Goal: Information Seeking & Learning: Learn about a topic

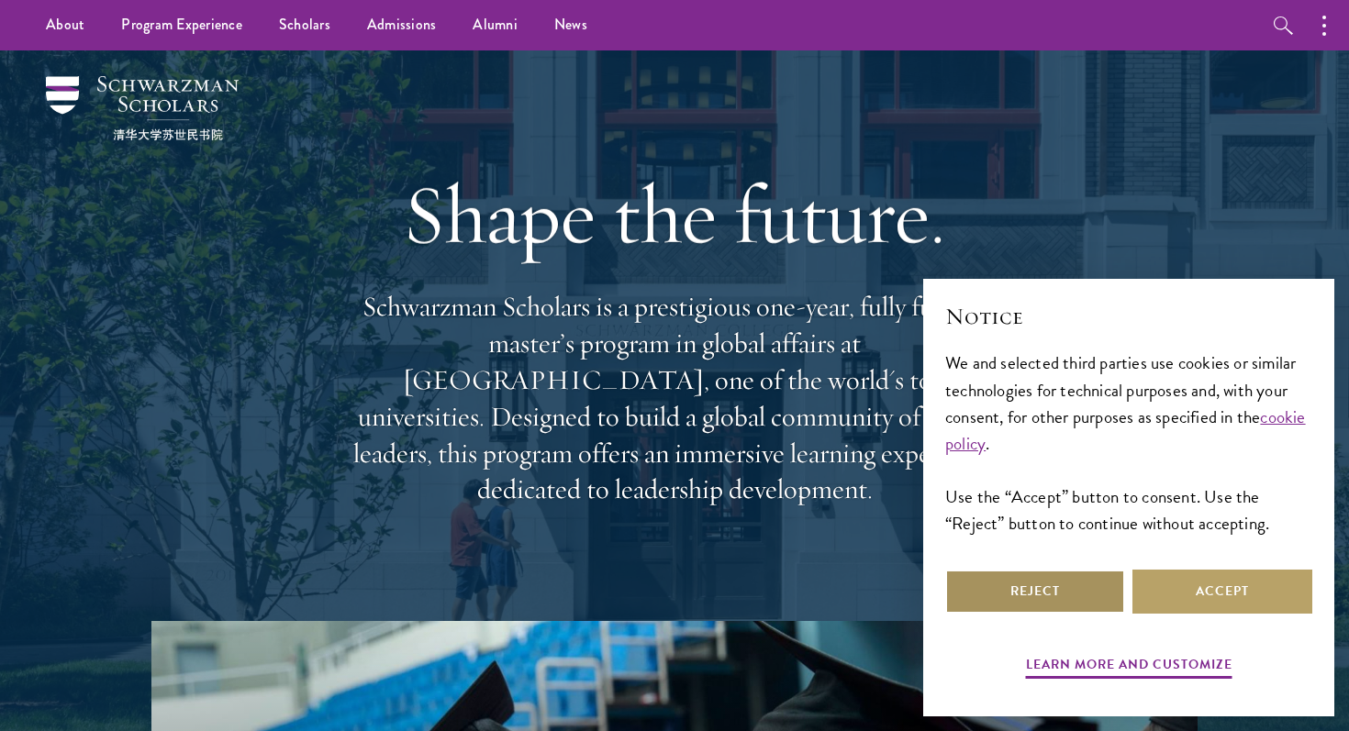
click at [1054, 587] on button "Reject" at bounding box center [1035, 592] width 180 height 44
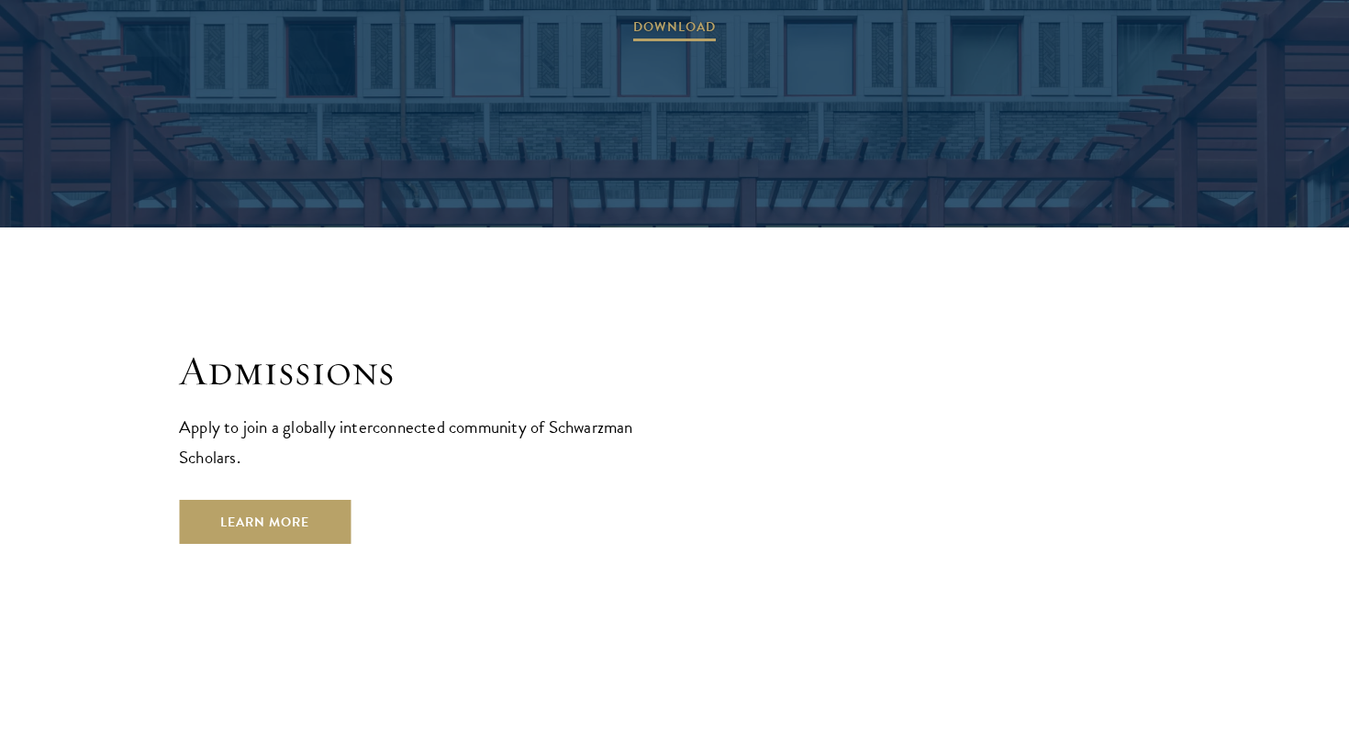
scroll to position [2916, 0]
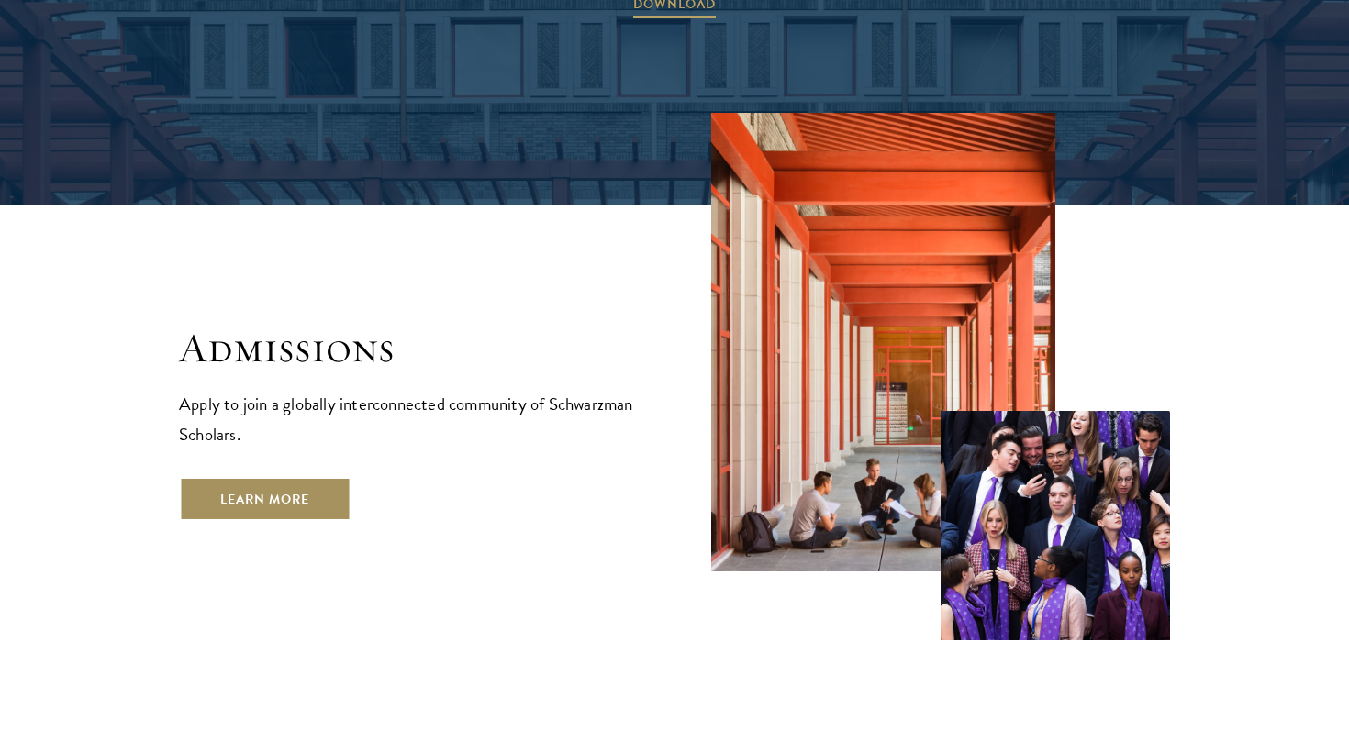
click at [282, 477] on link "Learn More" at bounding box center [265, 499] width 172 height 44
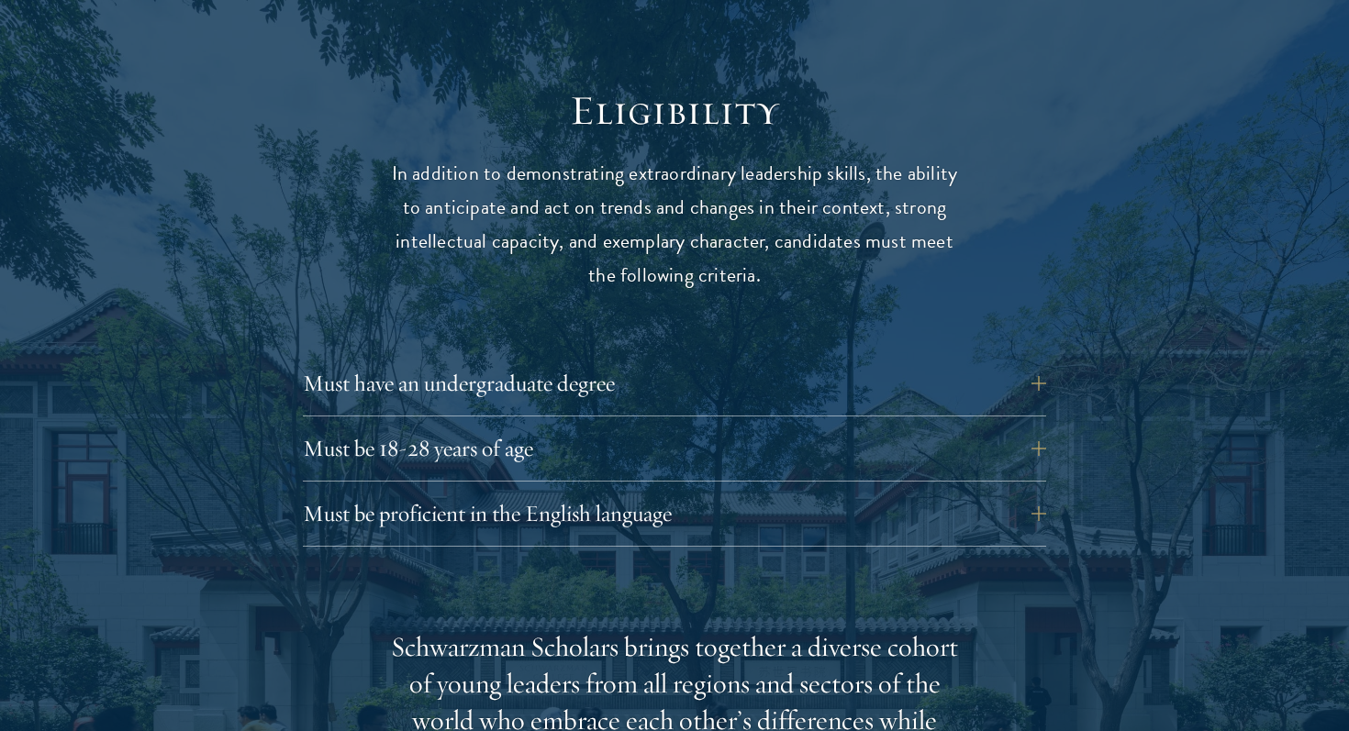
scroll to position [2383, 0]
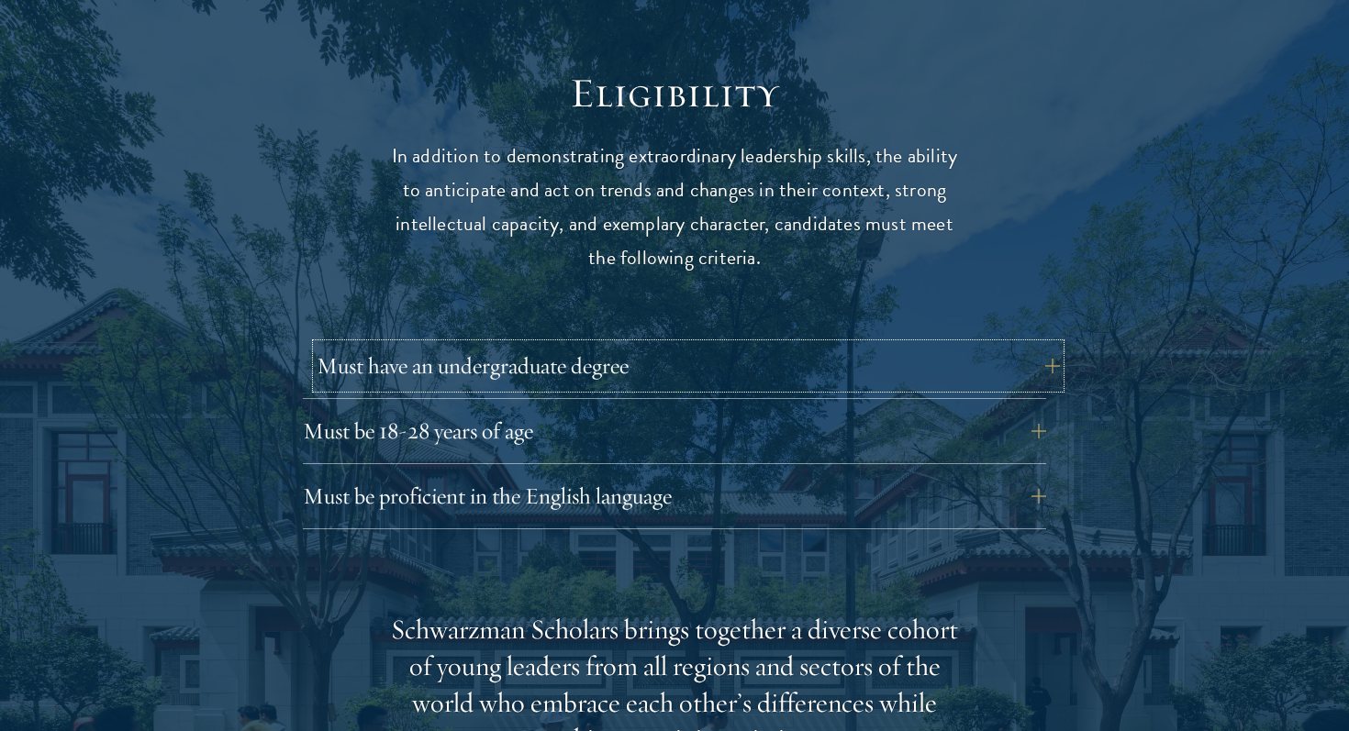
click at [665, 344] on button "Must have an undergraduate degree" at bounding box center [688, 366] width 743 height 44
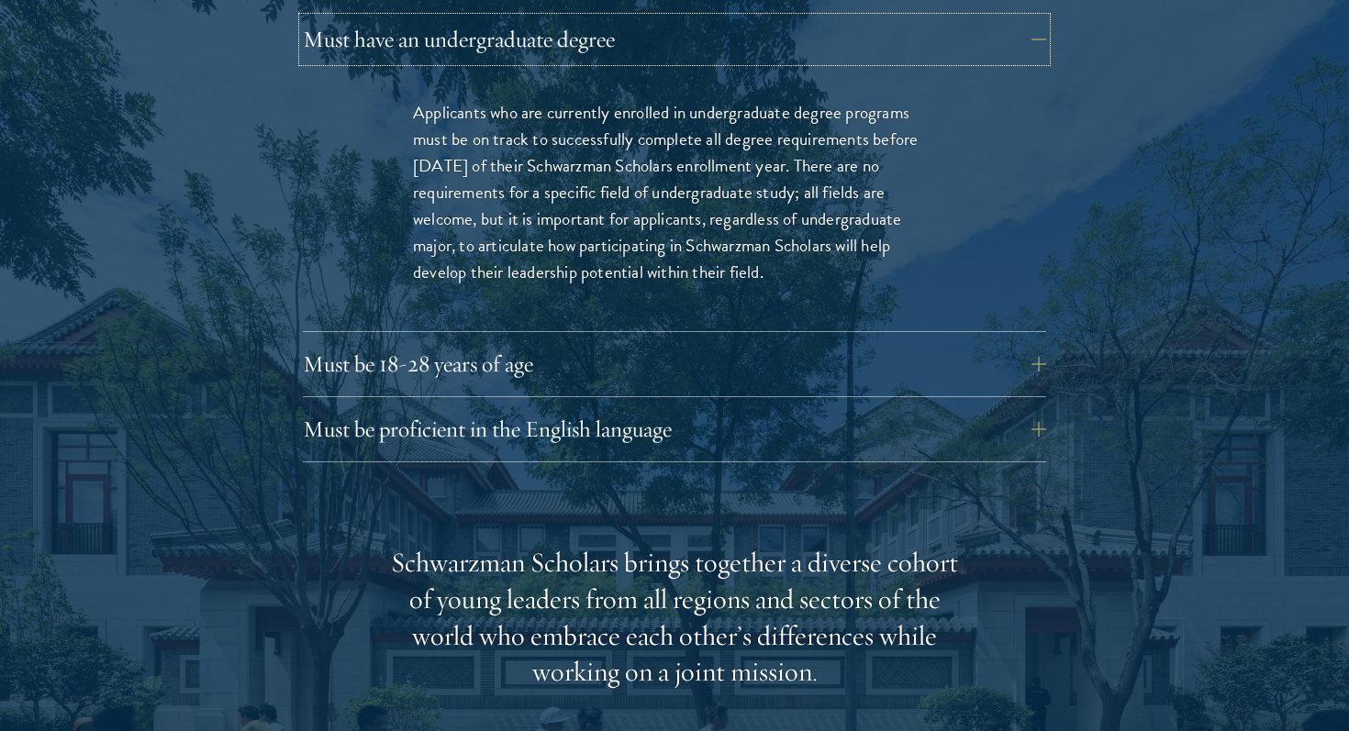
scroll to position [2718, 0]
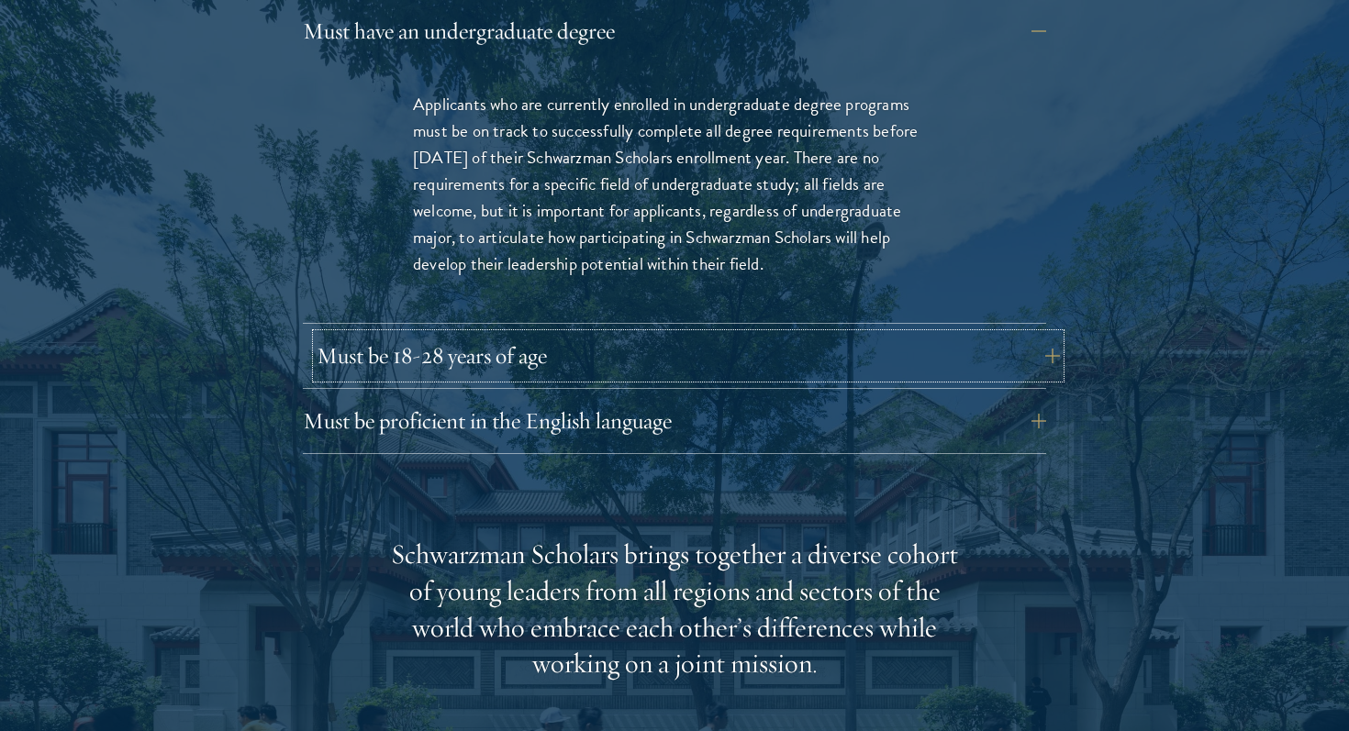
click at [963, 334] on button "Must be 18-28 years of age" at bounding box center [688, 356] width 743 height 44
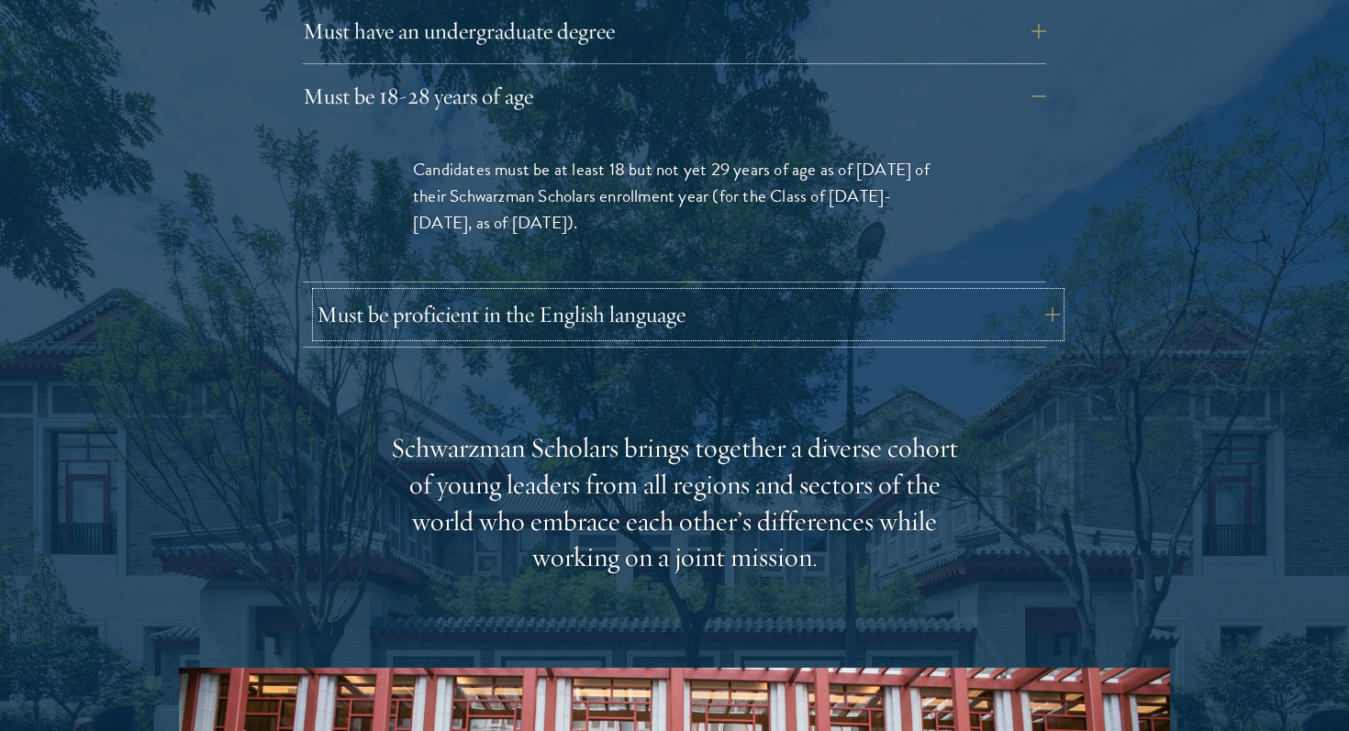
click at [990, 293] on button "Must be proficient in the English language" at bounding box center [688, 315] width 743 height 44
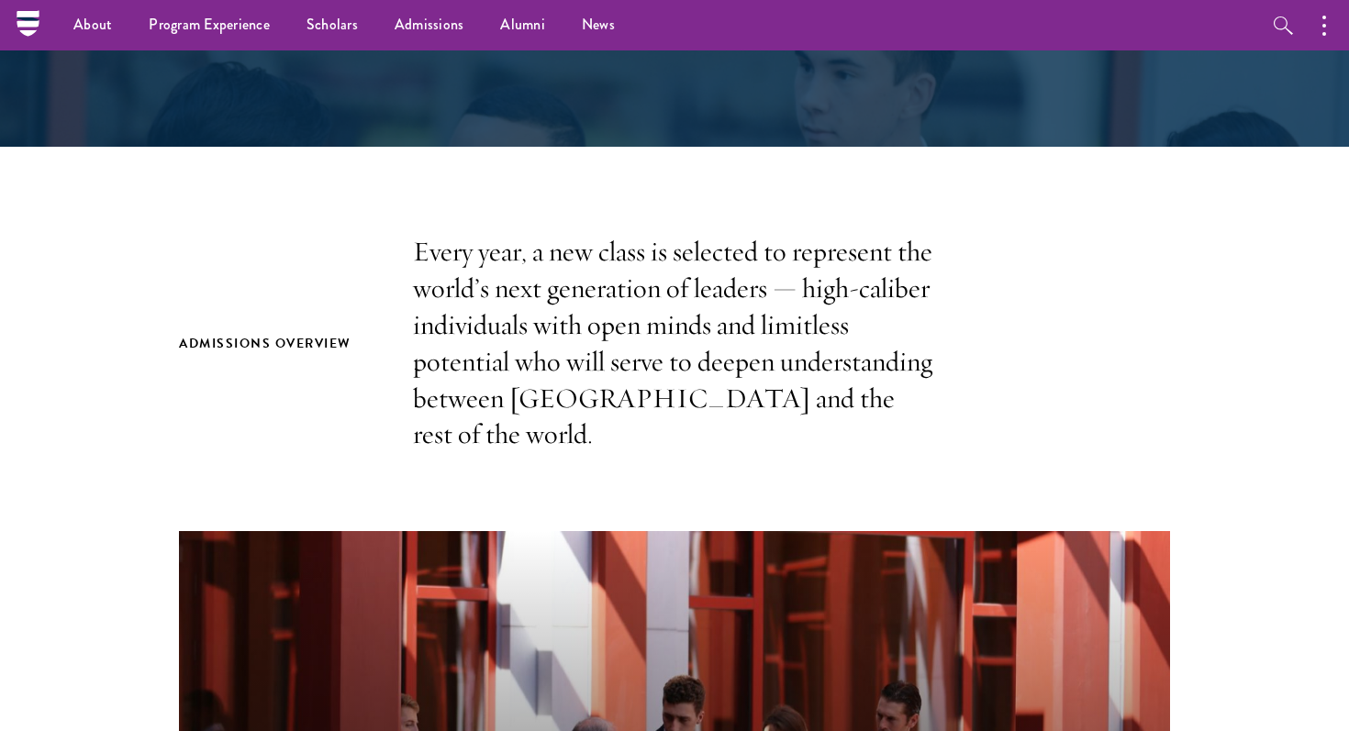
scroll to position [0, 0]
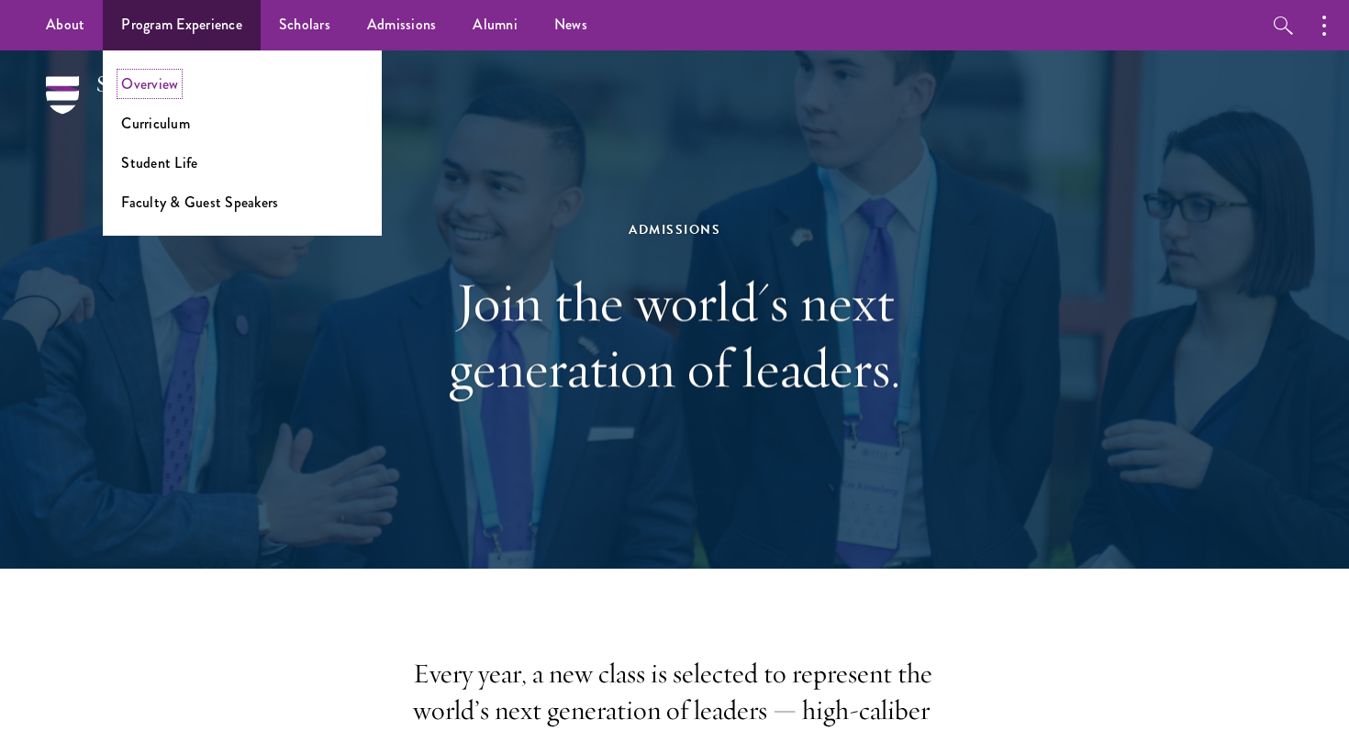
click at [156, 80] on link "Overview" at bounding box center [149, 83] width 57 height 21
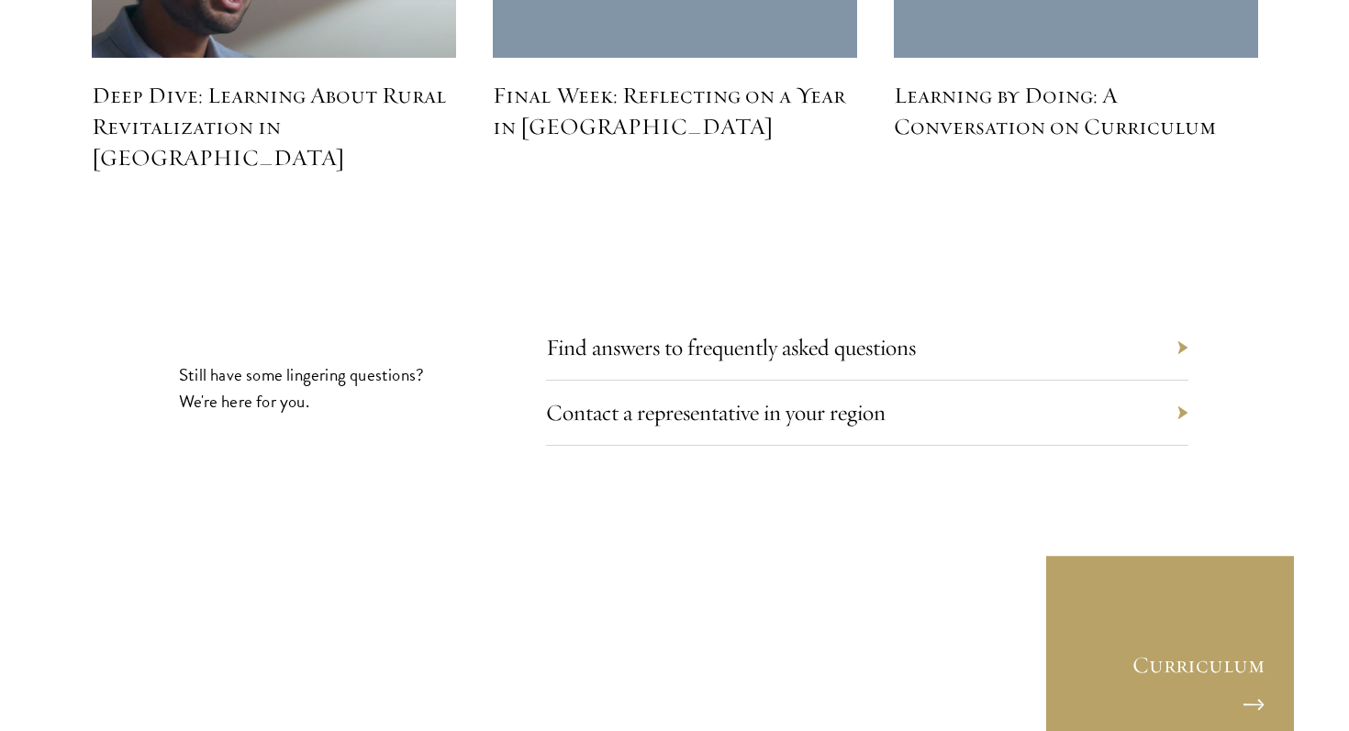
scroll to position [8434, 0]
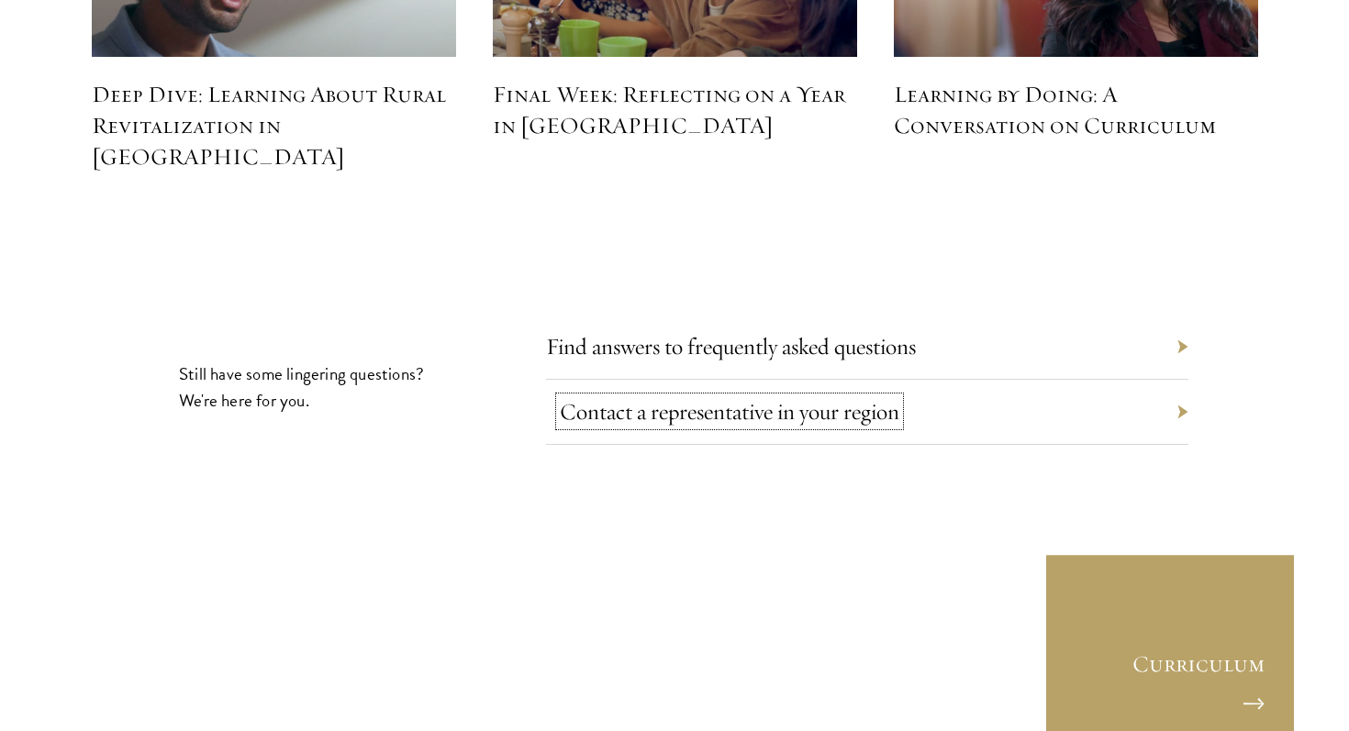
click at [717, 397] on link "Contact a representative in your region" at bounding box center [729, 411] width 339 height 28
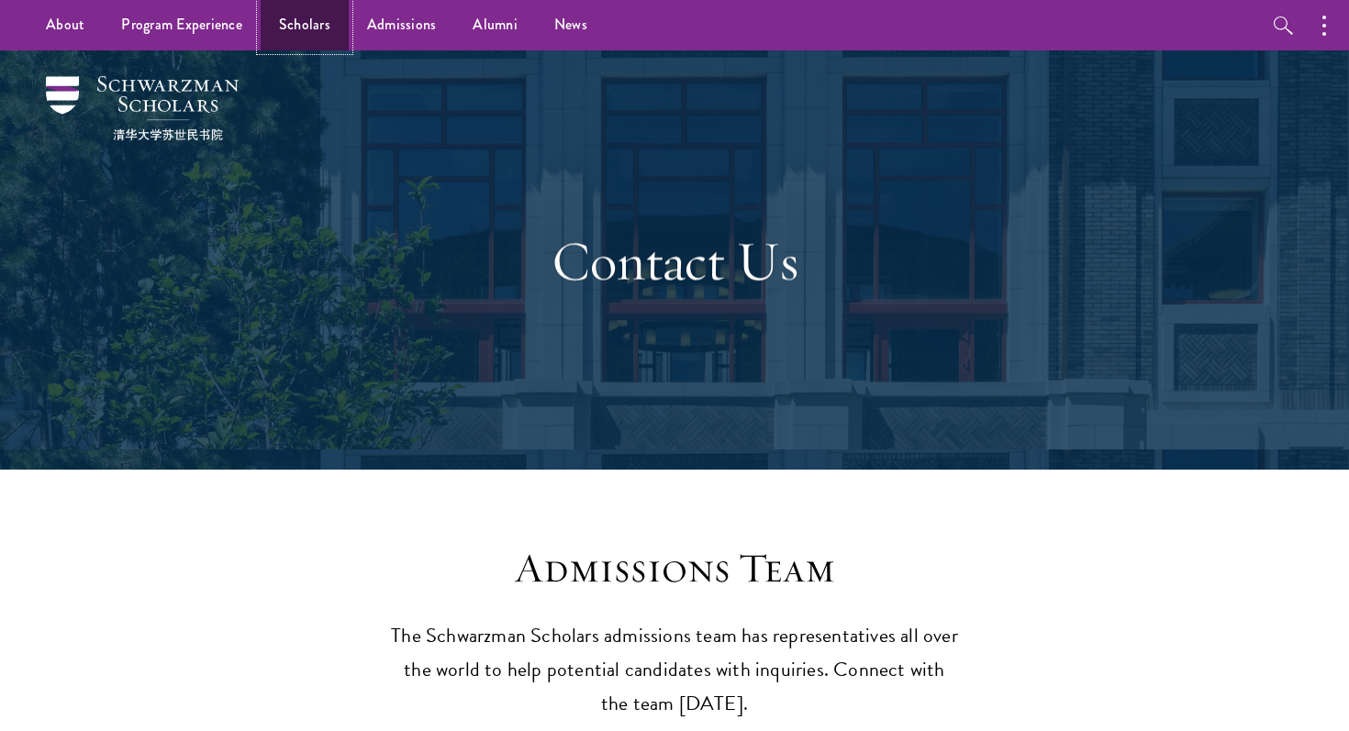
click at [302, 22] on link "Scholars" at bounding box center [305, 25] width 88 height 50
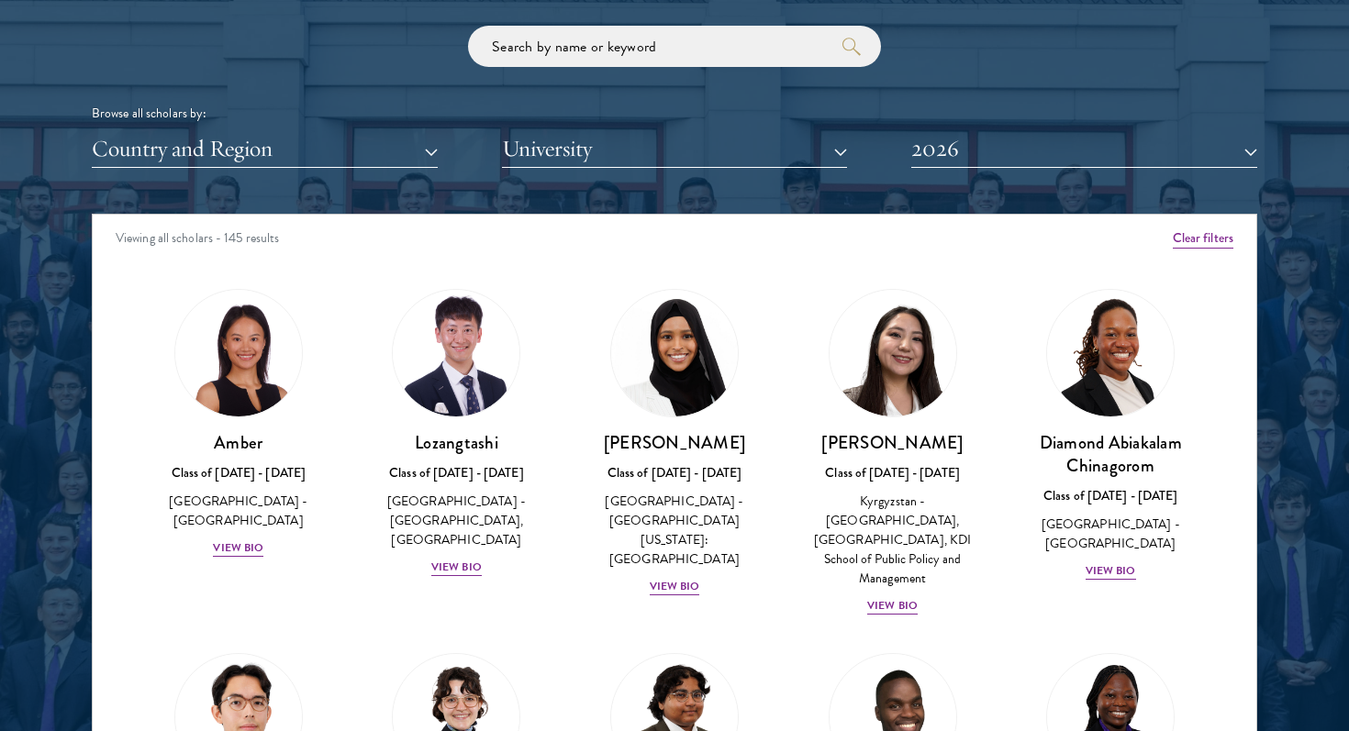
scroll to position [24, 0]
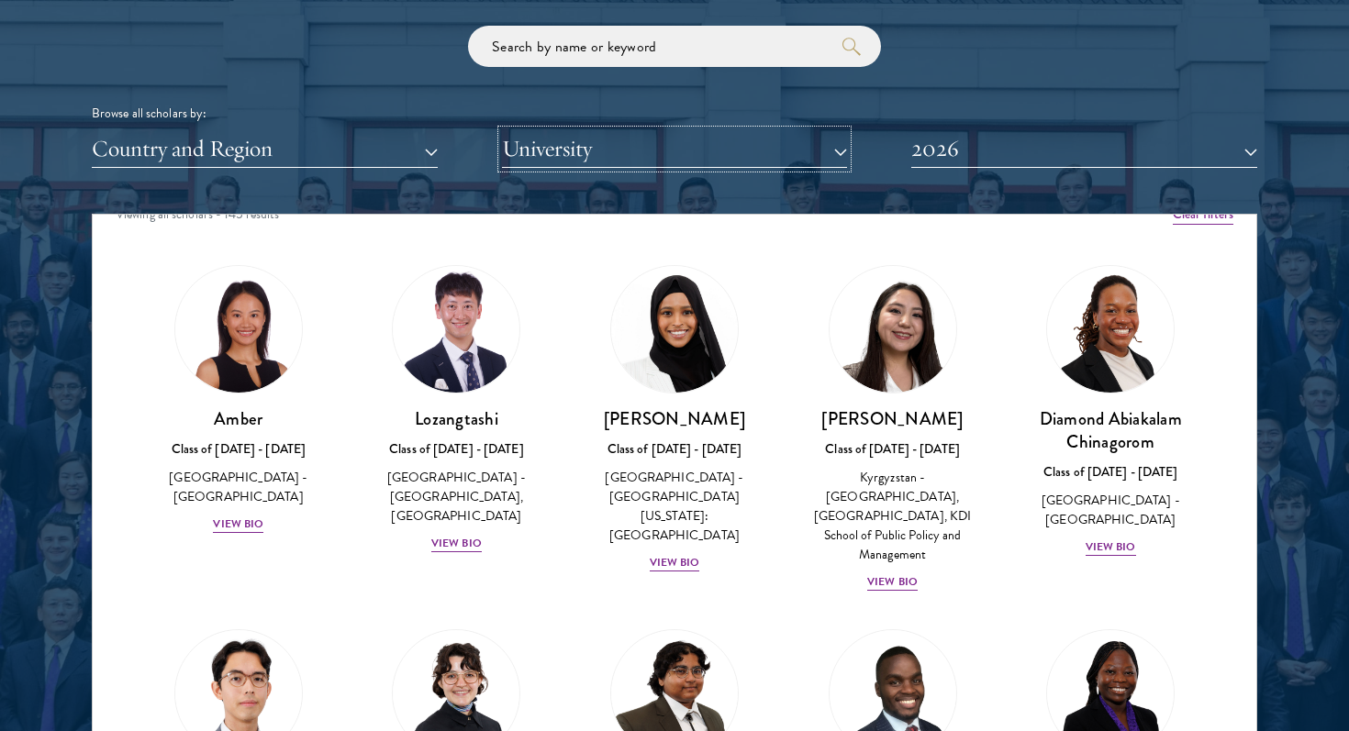
click at [583, 152] on button "University" at bounding box center [675, 149] width 346 height 38
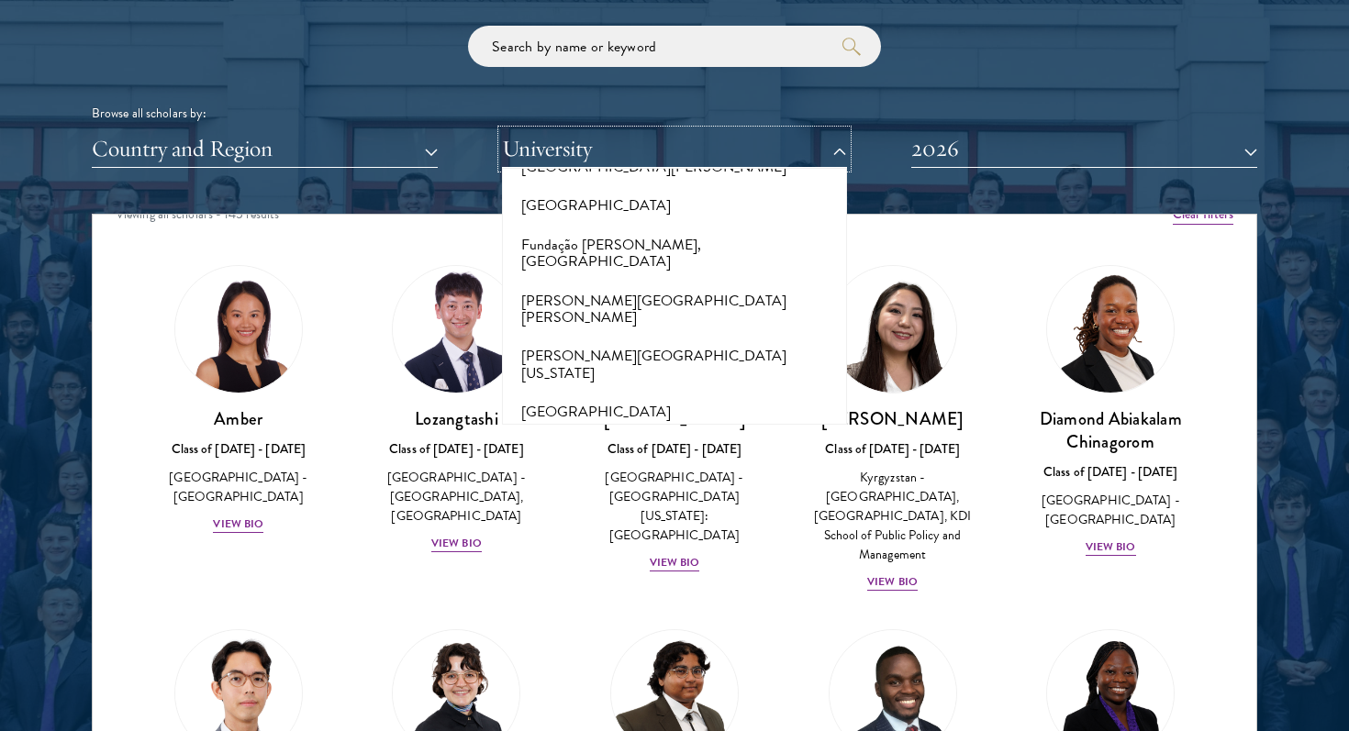
scroll to position [3952, 0]
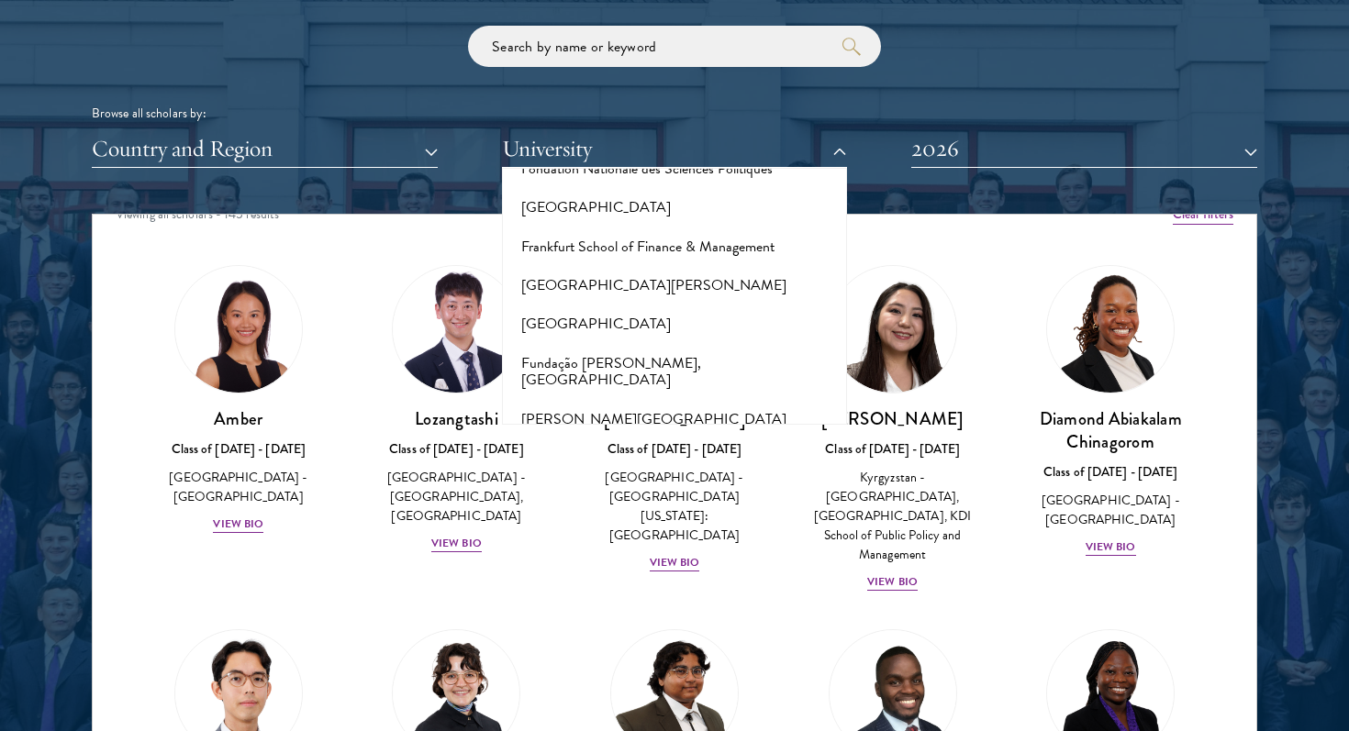
click at [657, 455] on button "[PERSON_NAME][GEOGRAPHIC_DATA][US_STATE]" at bounding box center [674, 483] width 335 height 56
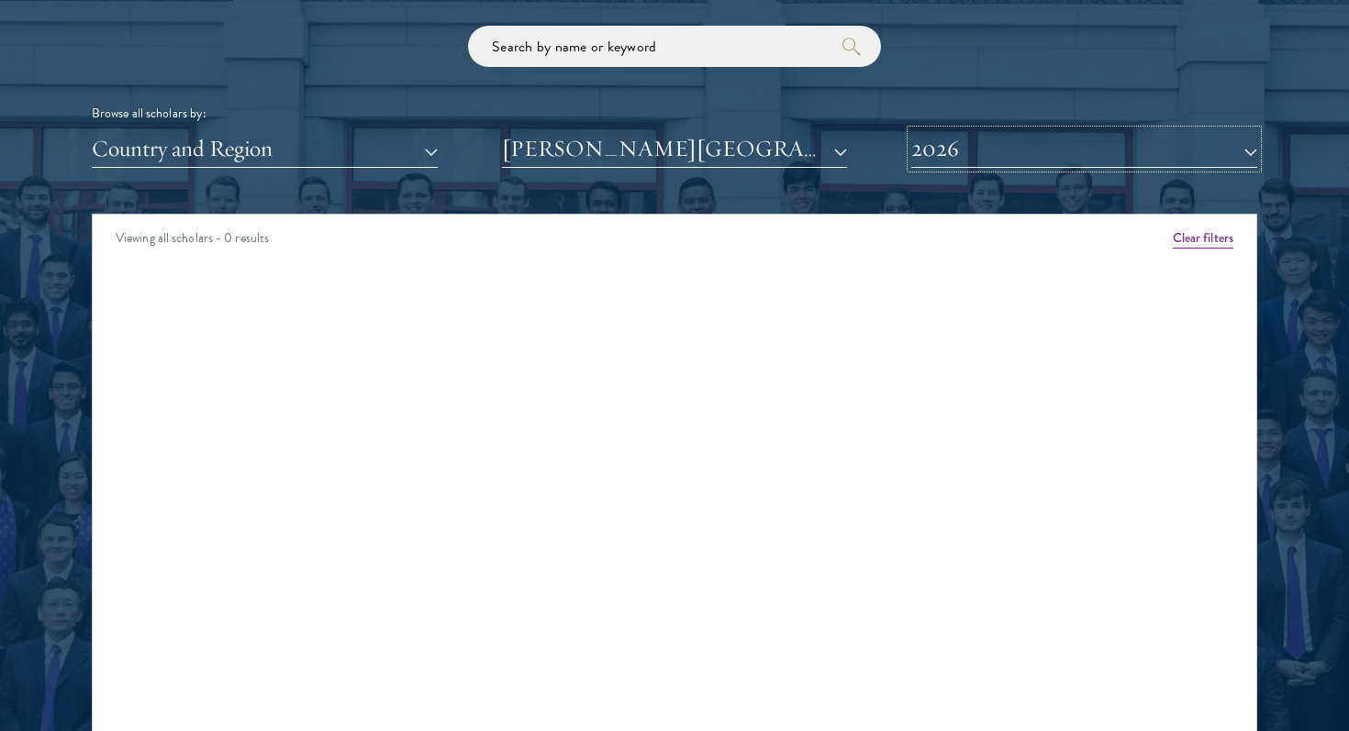
click at [1189, 150] on button "2026" at bounding box center [1084, 149] width 346 height 38
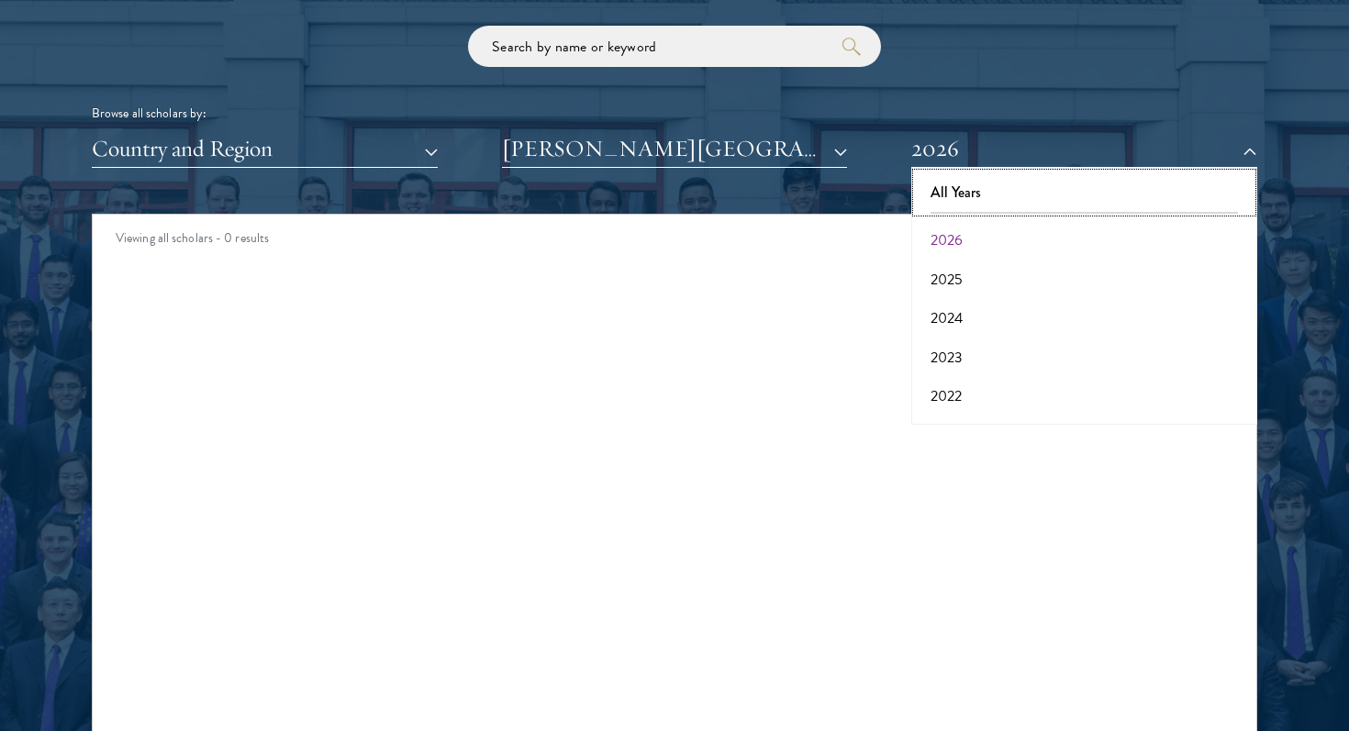
click at [1178, 188] on button "All Years" at bounding box center [1084, 192] width 335 height 39
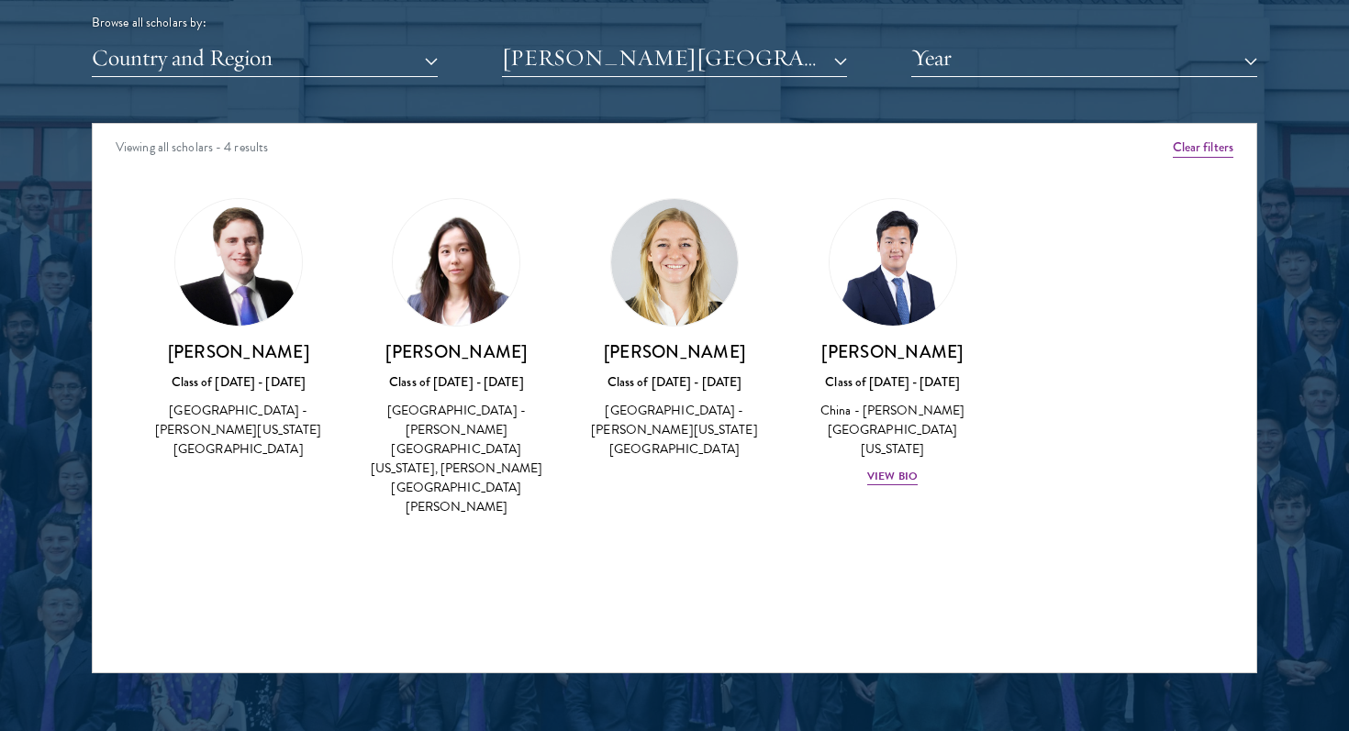
scroll to position [2317, 0]
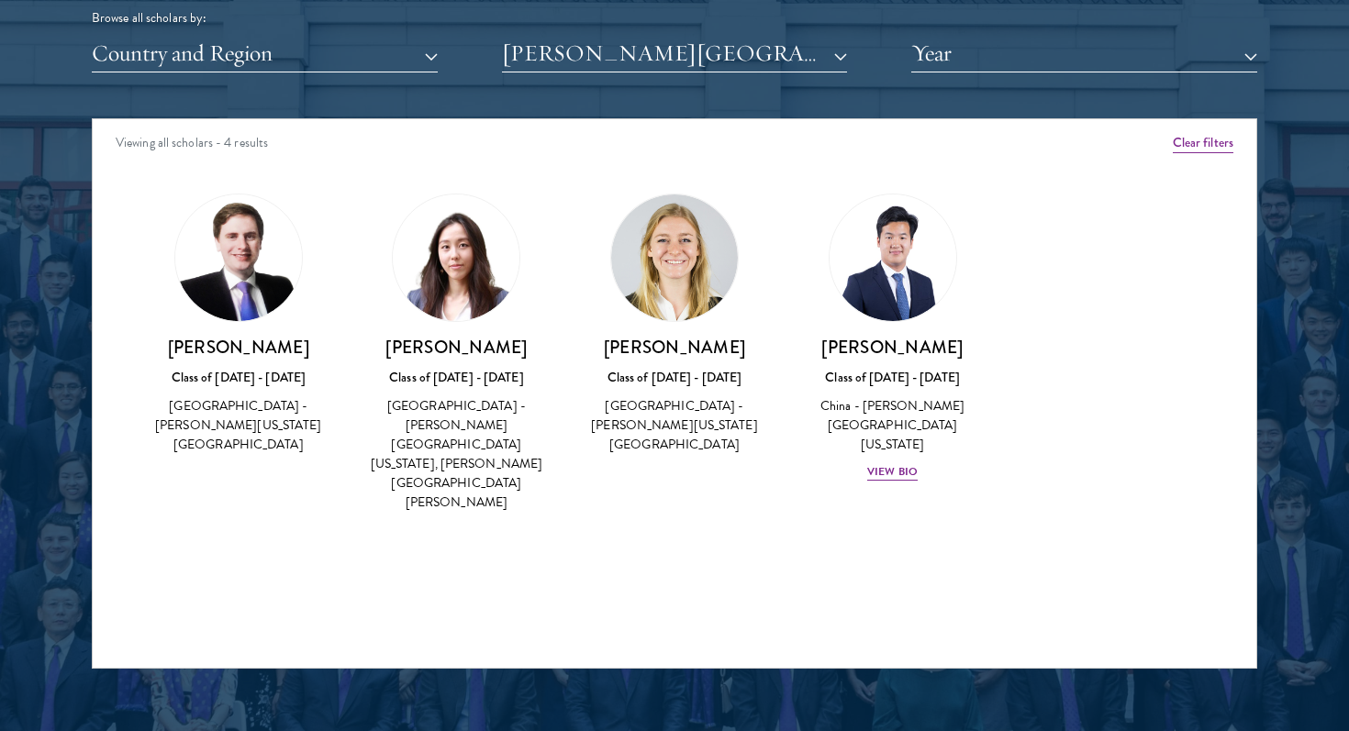
click at [254, 350] on h3 "[PERSON_NAME]" at bounding box center [239, 347] width 182 height 23
click at [220, 266] on img at bounding box center [238, 258] width 127 height 127
click at [420, 55] on button "Country and Region" at bounding box center [265, 54] width 346 height 38
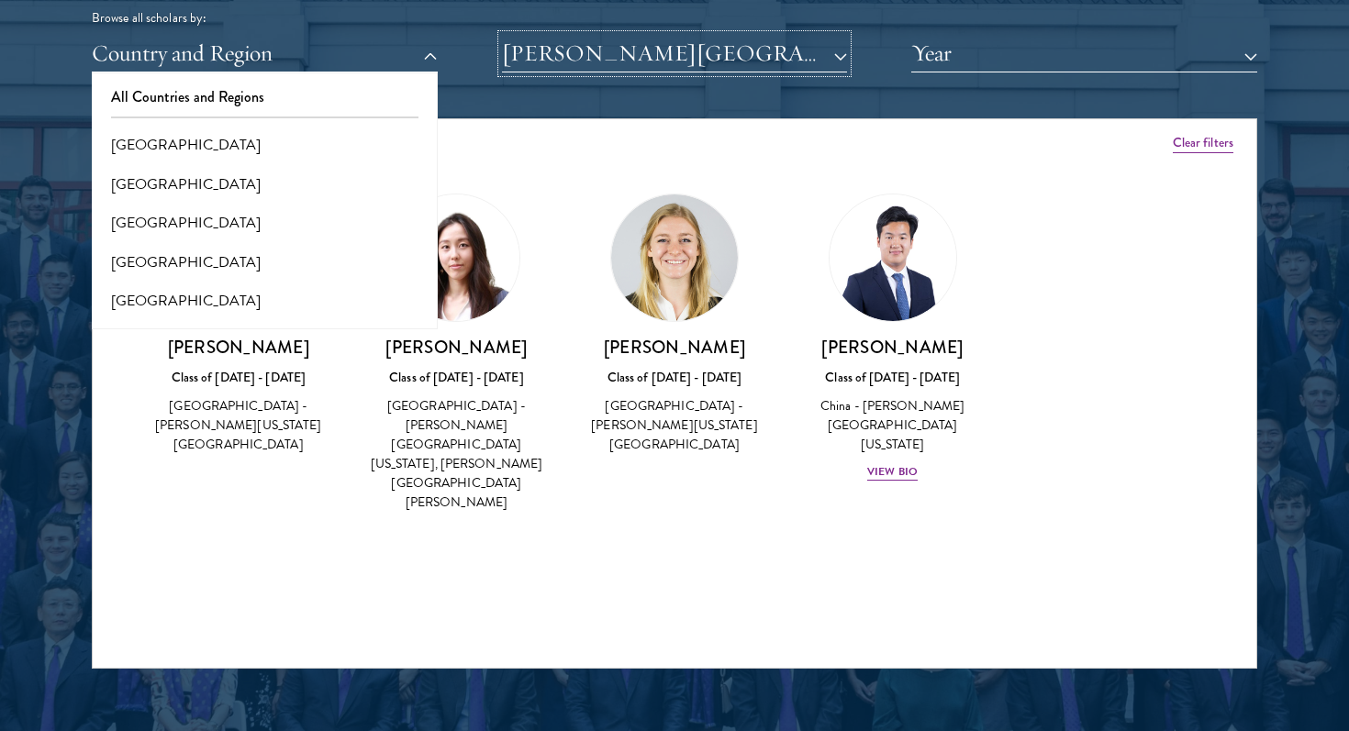
click at [710, 50] on button "[PERSON_NAME][GEOGRAPHIC_DATA][US_STATE]" at bounding box center [675, 54] width 346 height 38
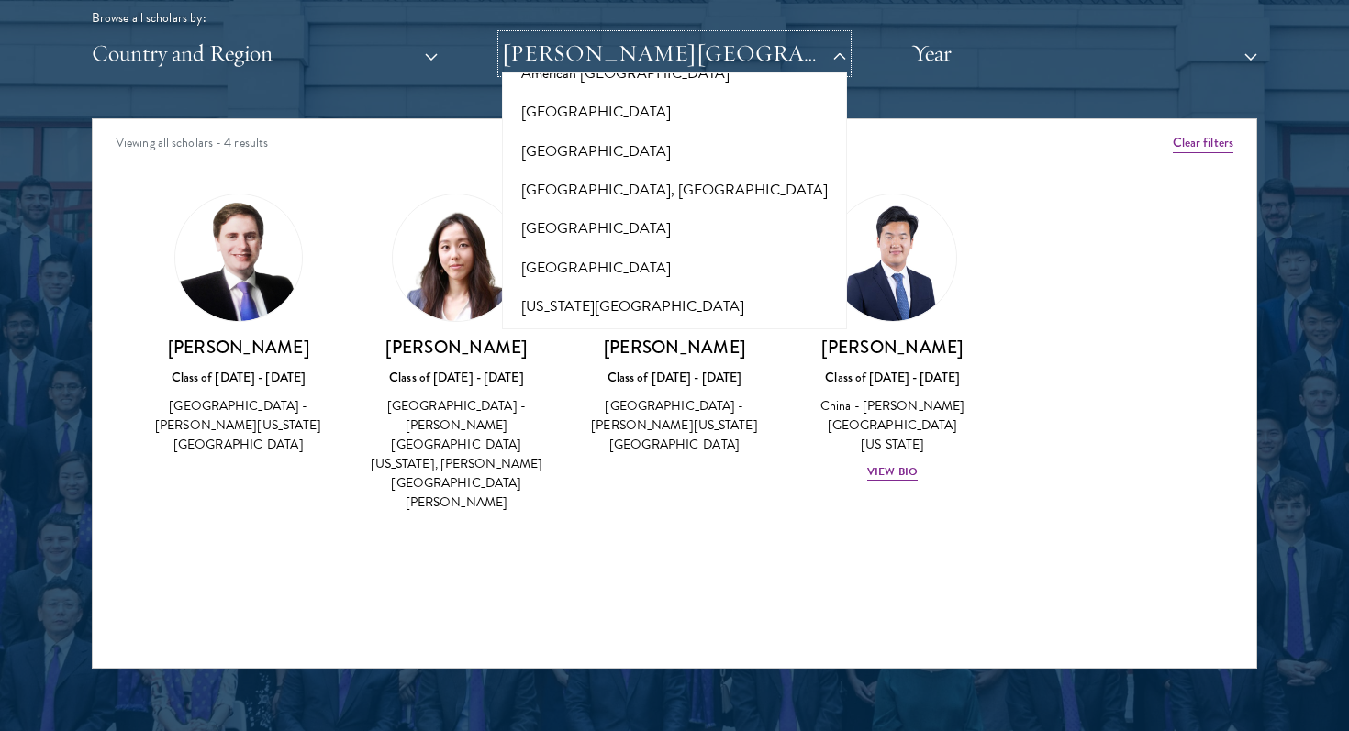
scroll to position [0, 0]
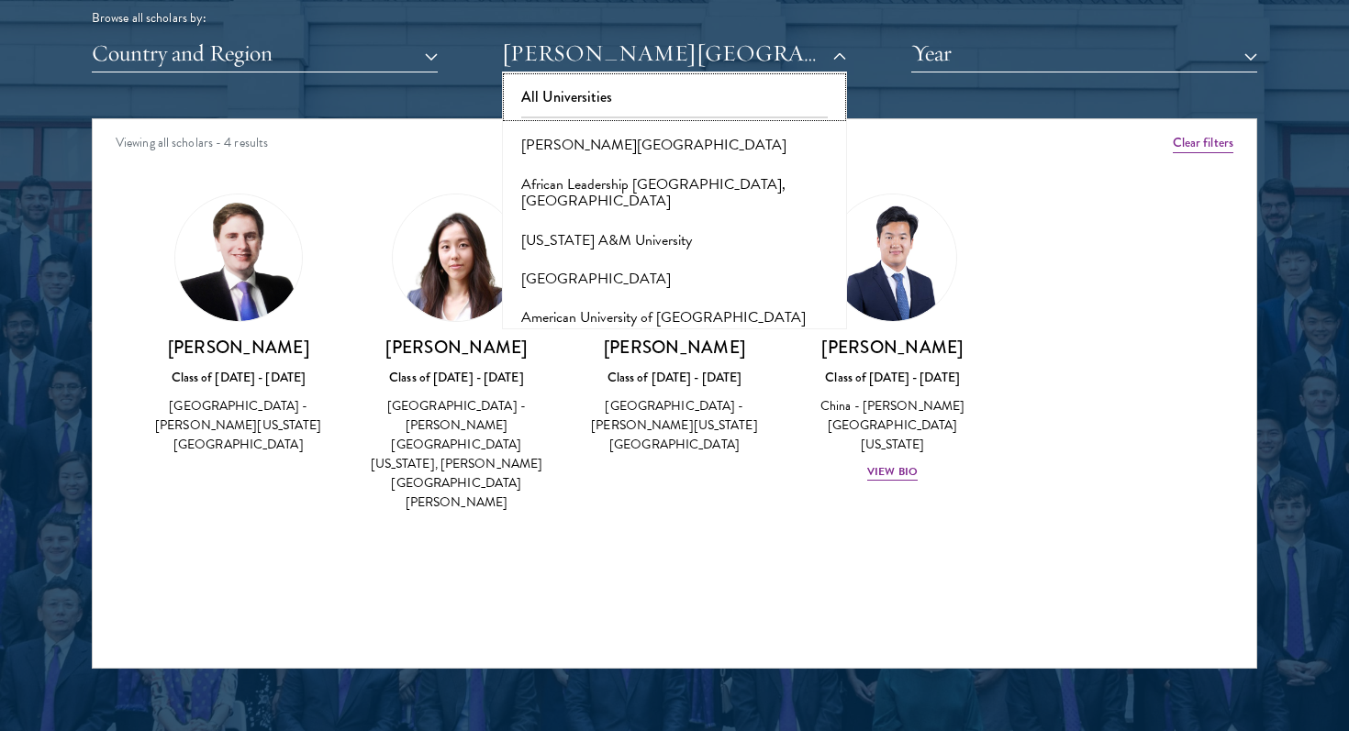
click at [650, 96] on button "All Universities" at bounding box center [674, 97] width 335 height 39
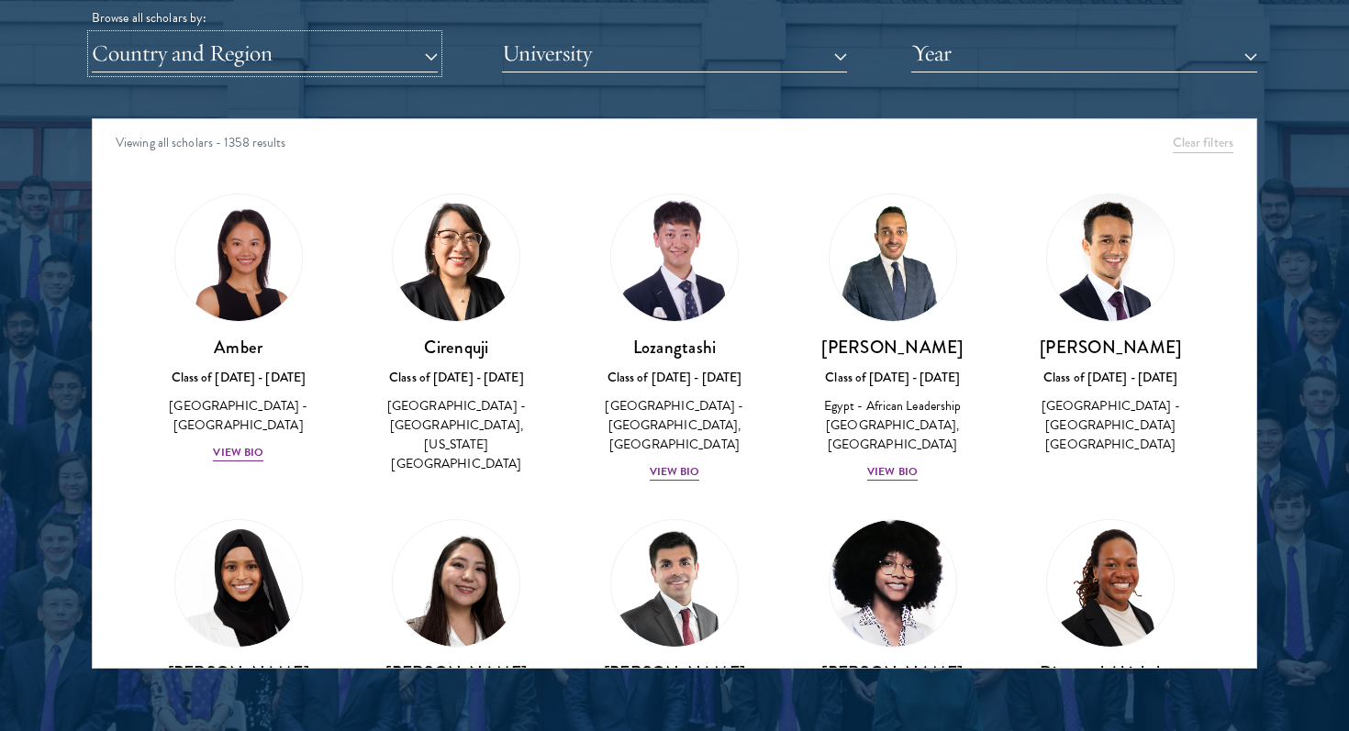
click at [406, 56] on button "Country and Region" at bounding box center [265, 54] width 346 height 38
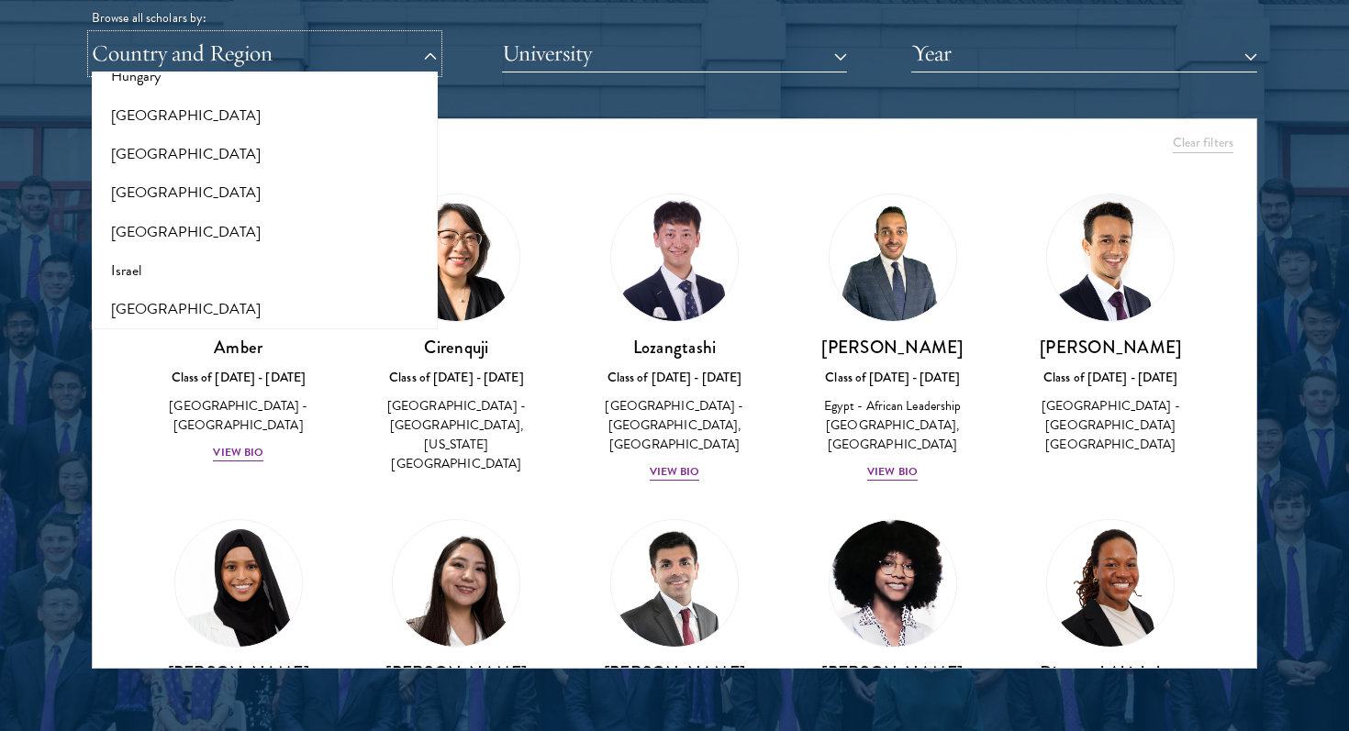
scroll to position [1420, 0]
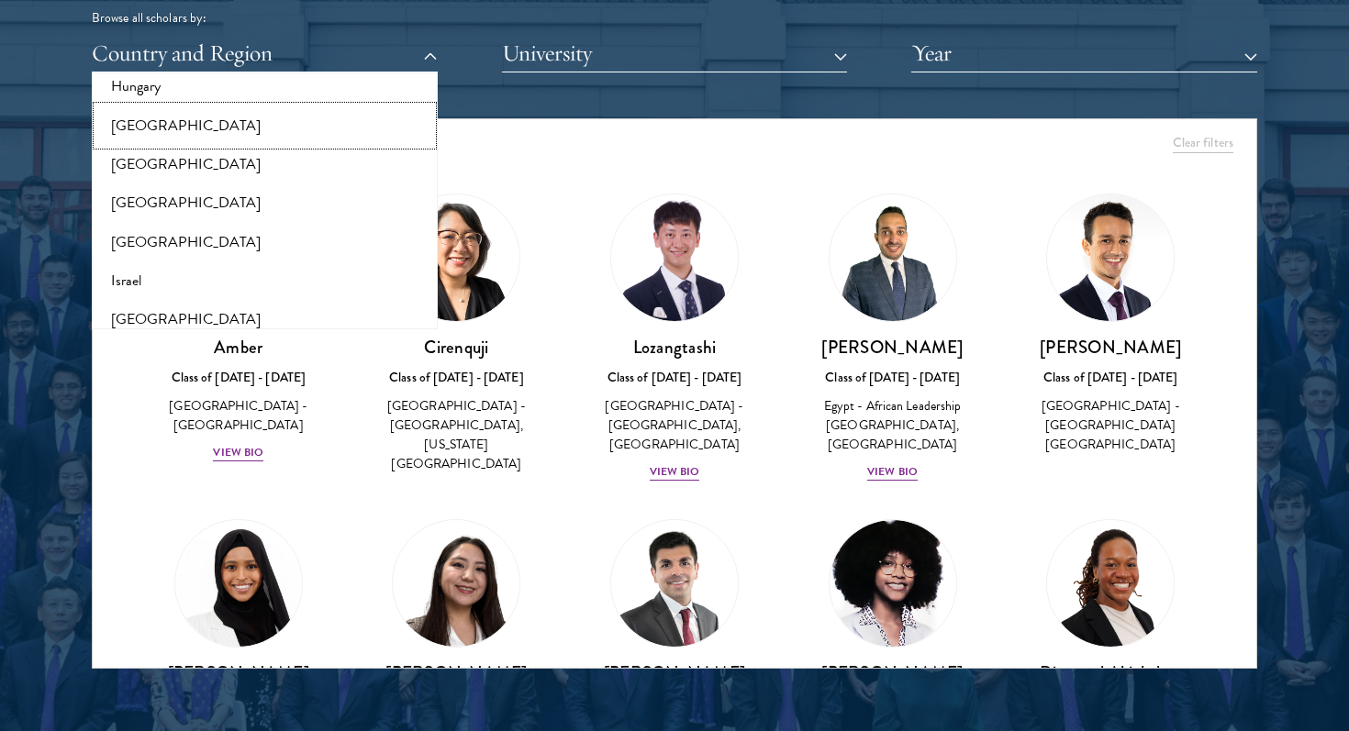
click at [259, 123] on button "[GEOGRAPHIC_DATA]" at bounding box center [264, 125] width 335 height 39
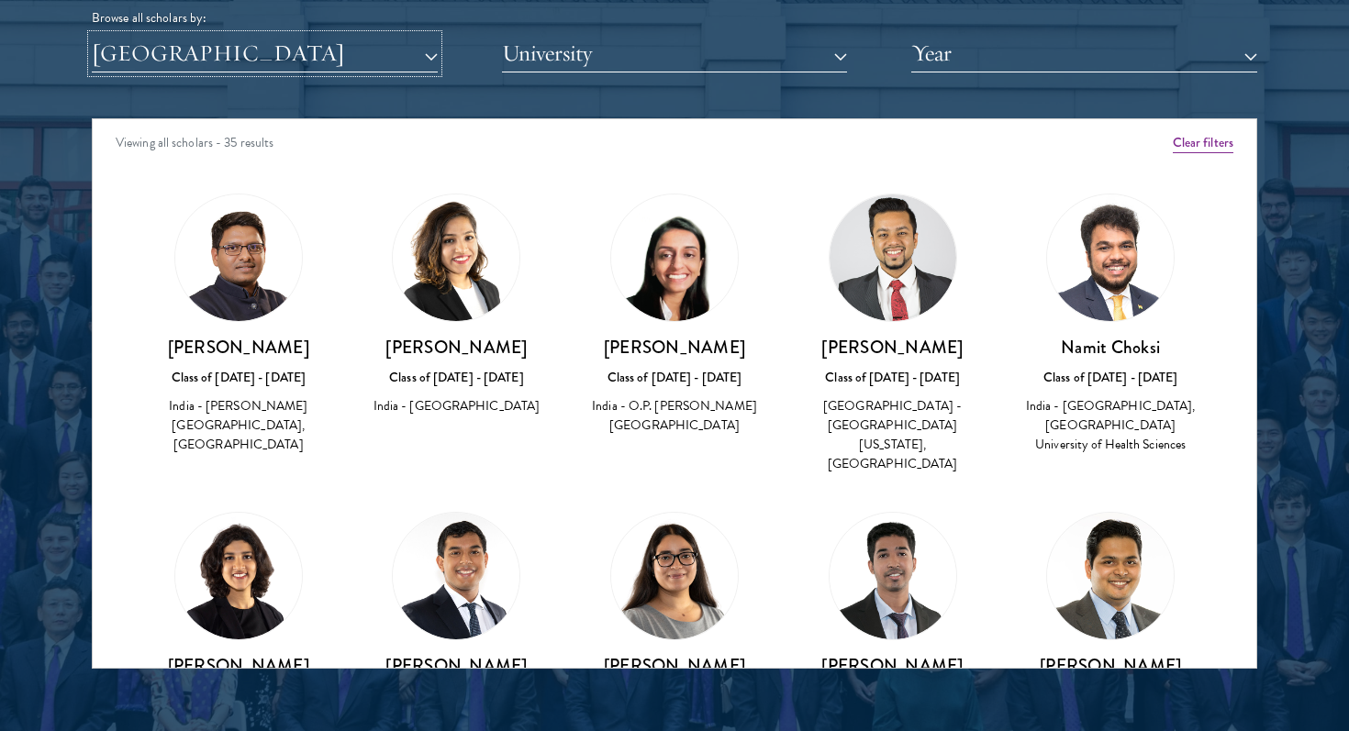
click at [426, 51] on button "[GEOGRAPHIC_DATA]" at bounding box center [265, 54] width 346 height 38
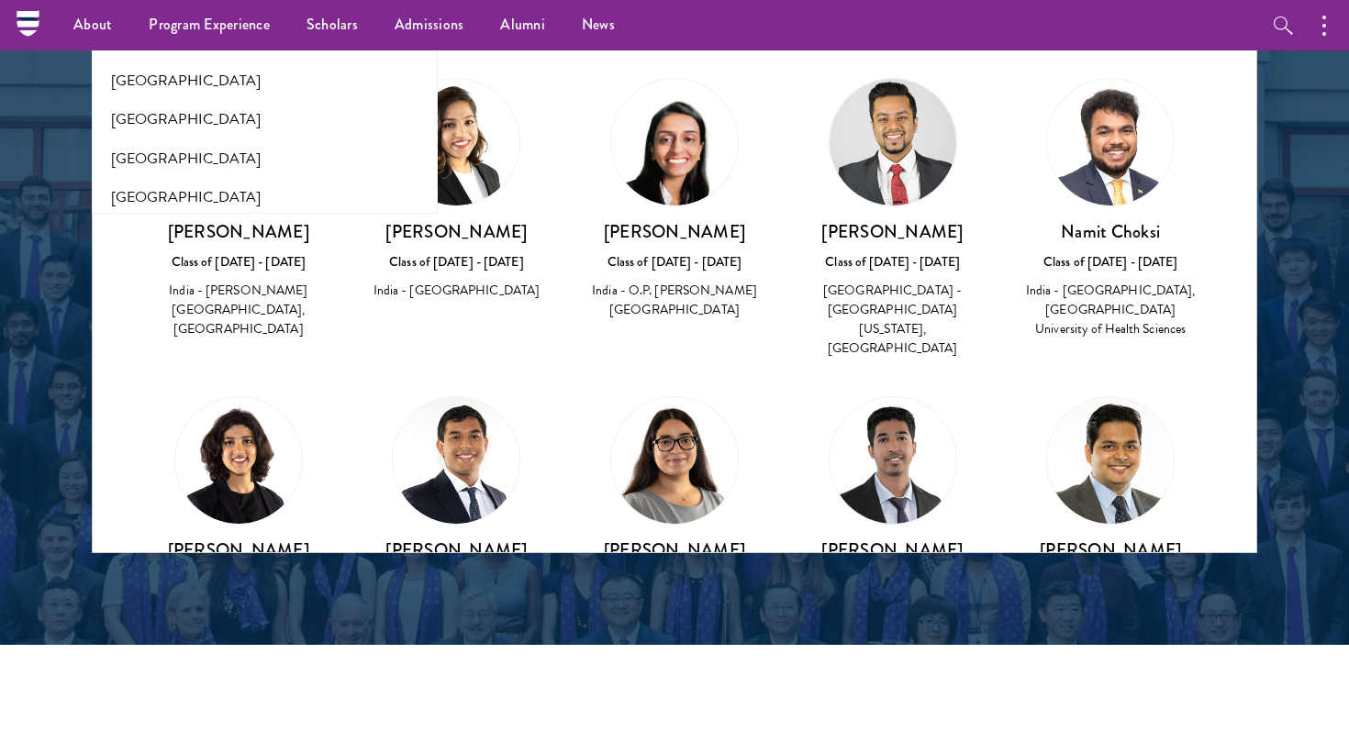
scroll to position [3733, 0]
click at [249, 106] on button "[GEOGRAPHIC_DATA]" at bounding box center [264, 125] width 335 height 39
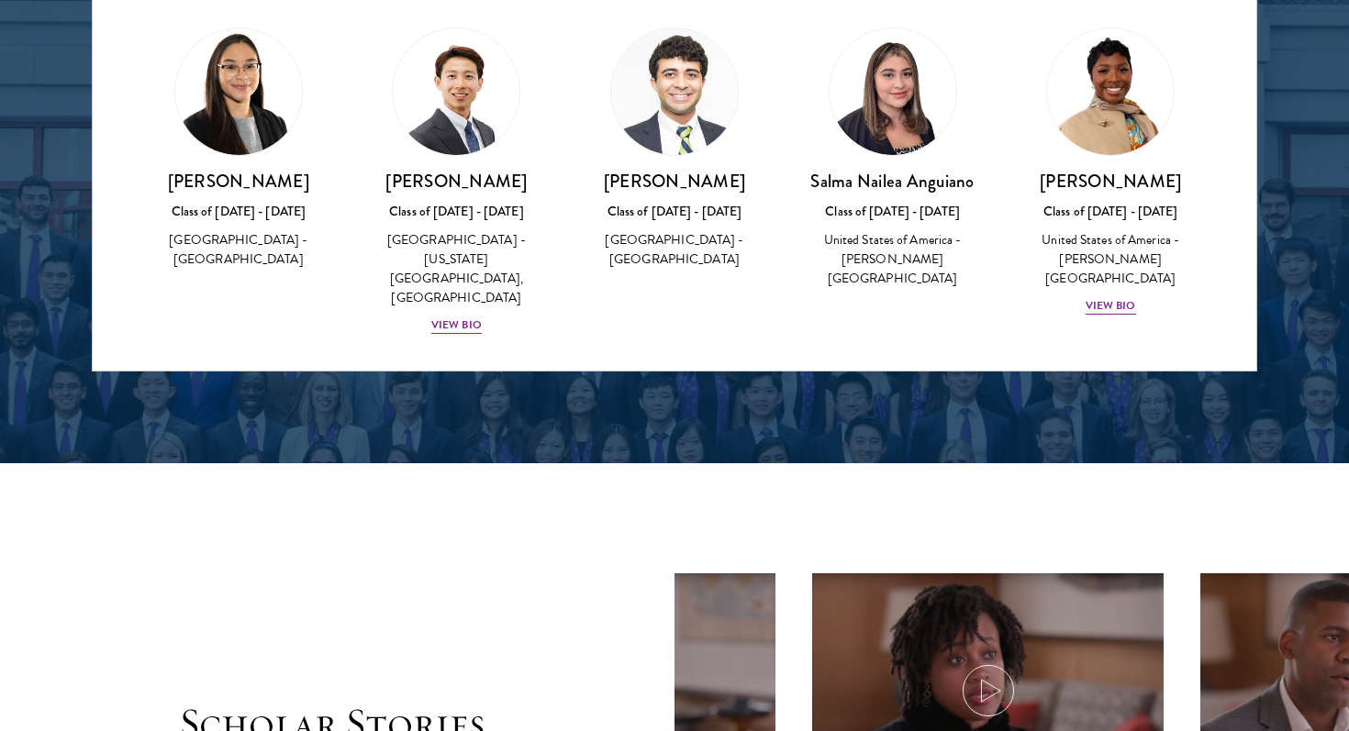
scroll to position [852, 0]
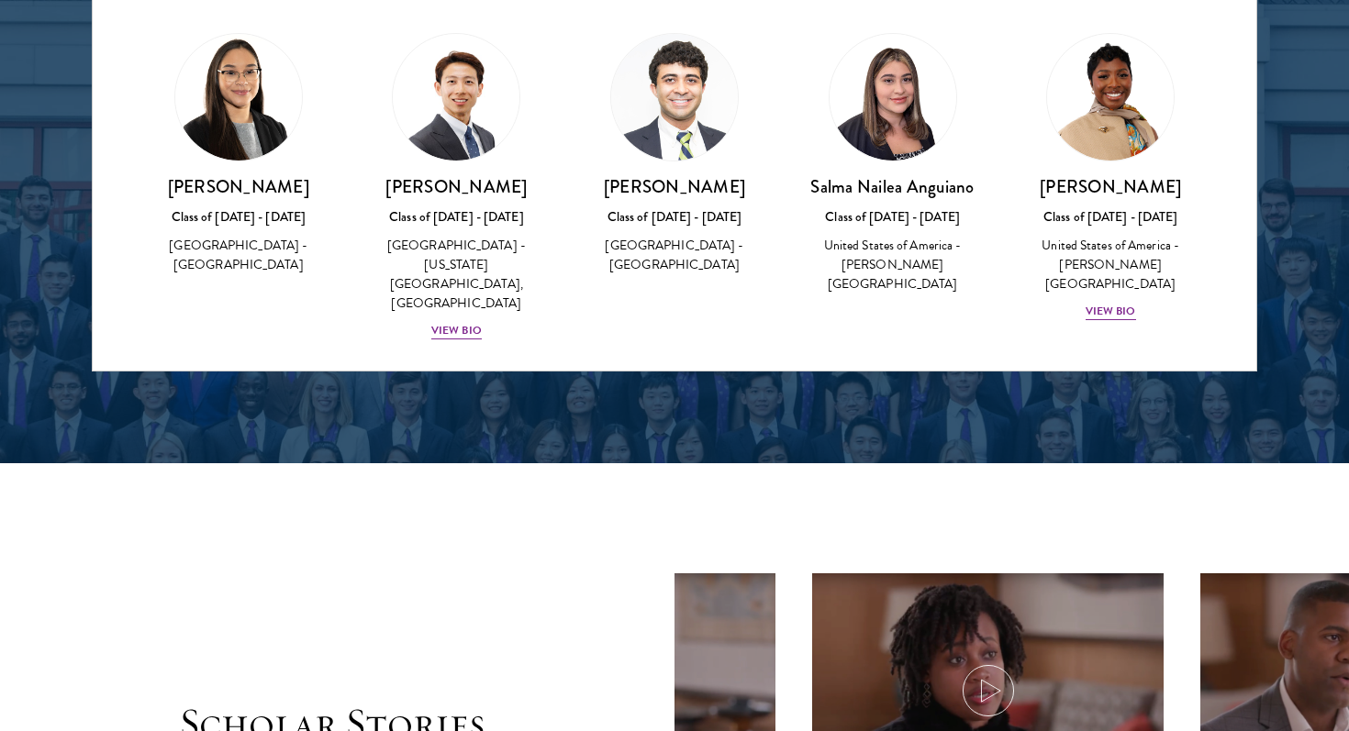
click at [688, 59] on img at bounding box center [674, 97] width 127 height 127
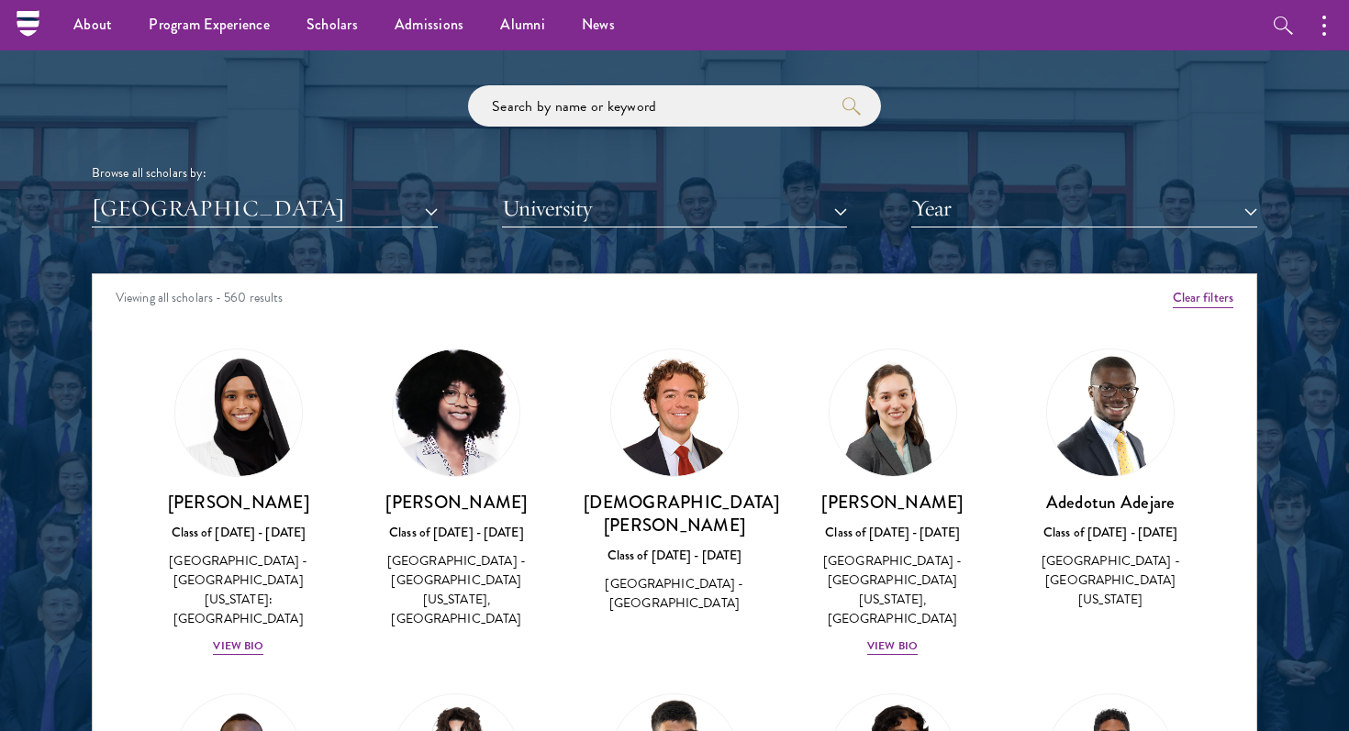
scroll to position [2162, 0]
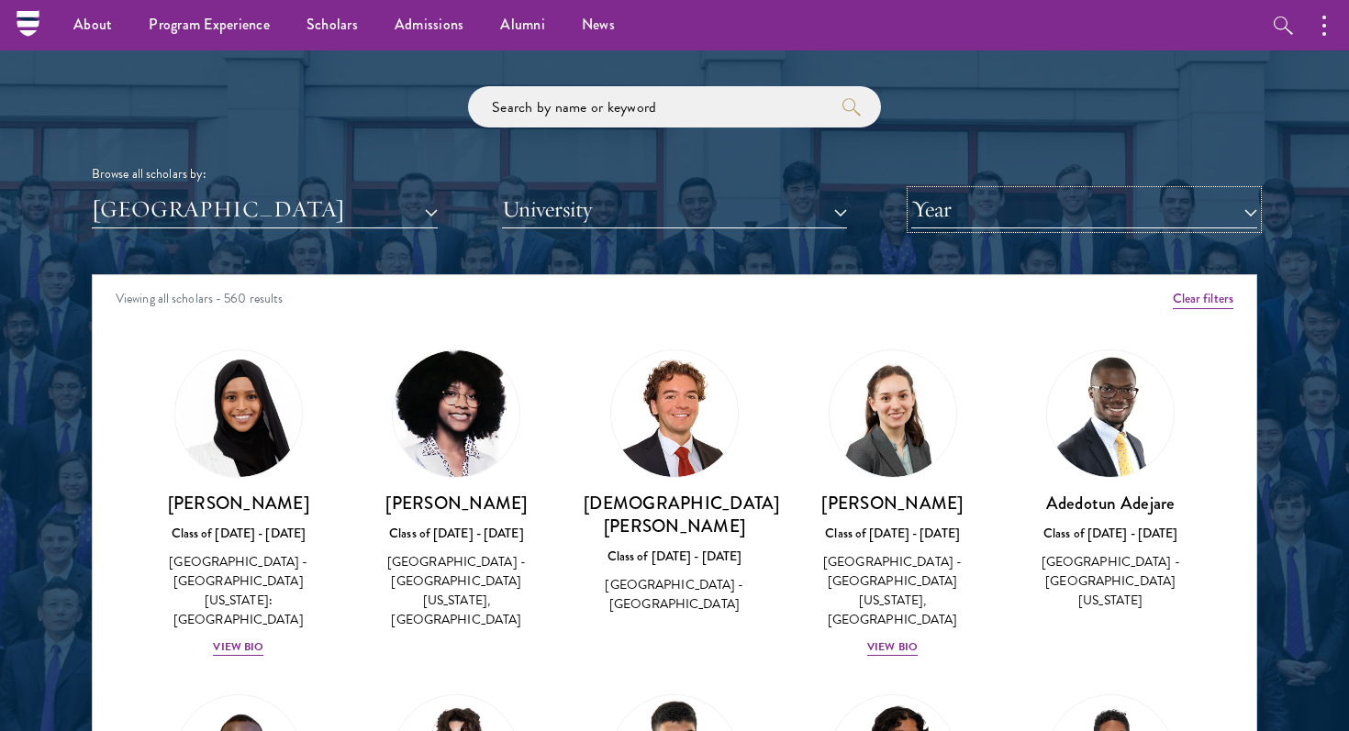
click at [1176, 204] on button "Year" at bounding box center [1084, 210] width 346 height 38
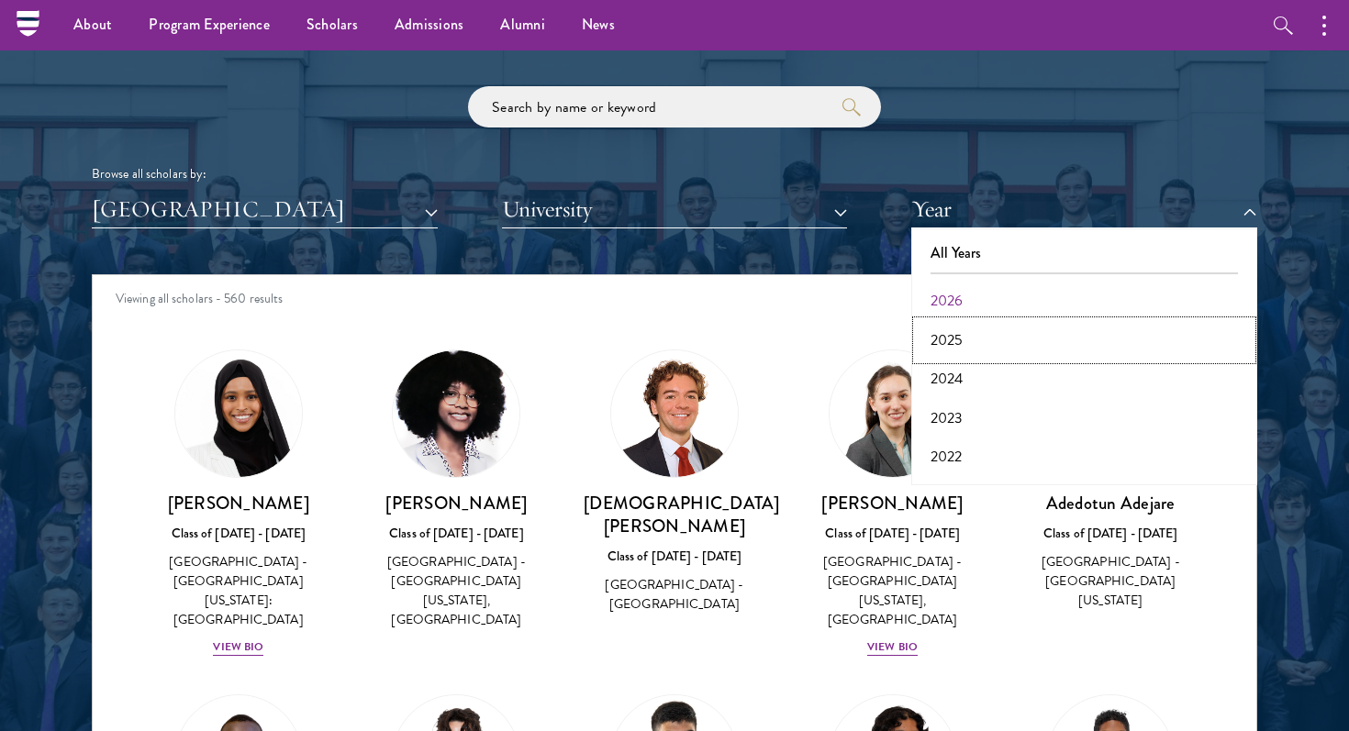
click at [1130, 343] on button "2025" at bounding box center [1084, 340] width 335 height 39
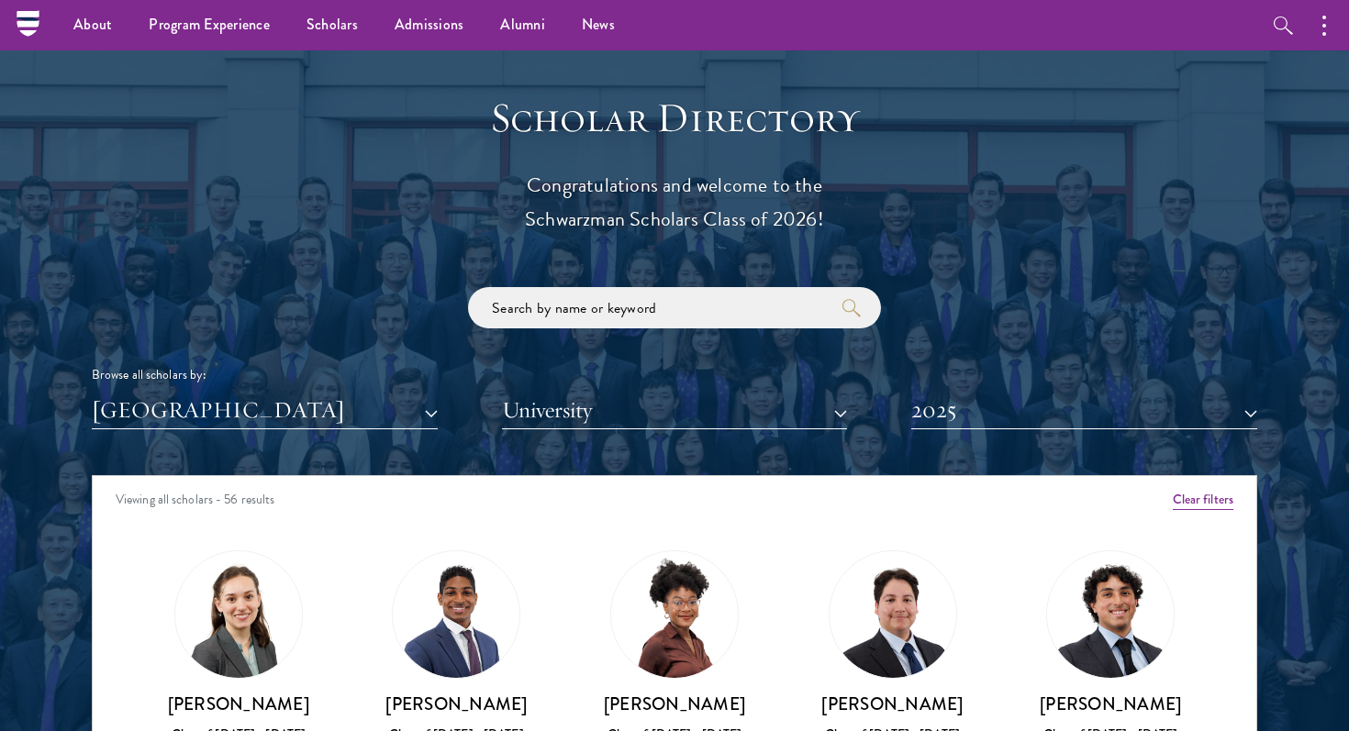
scroll to position [1948, 0]
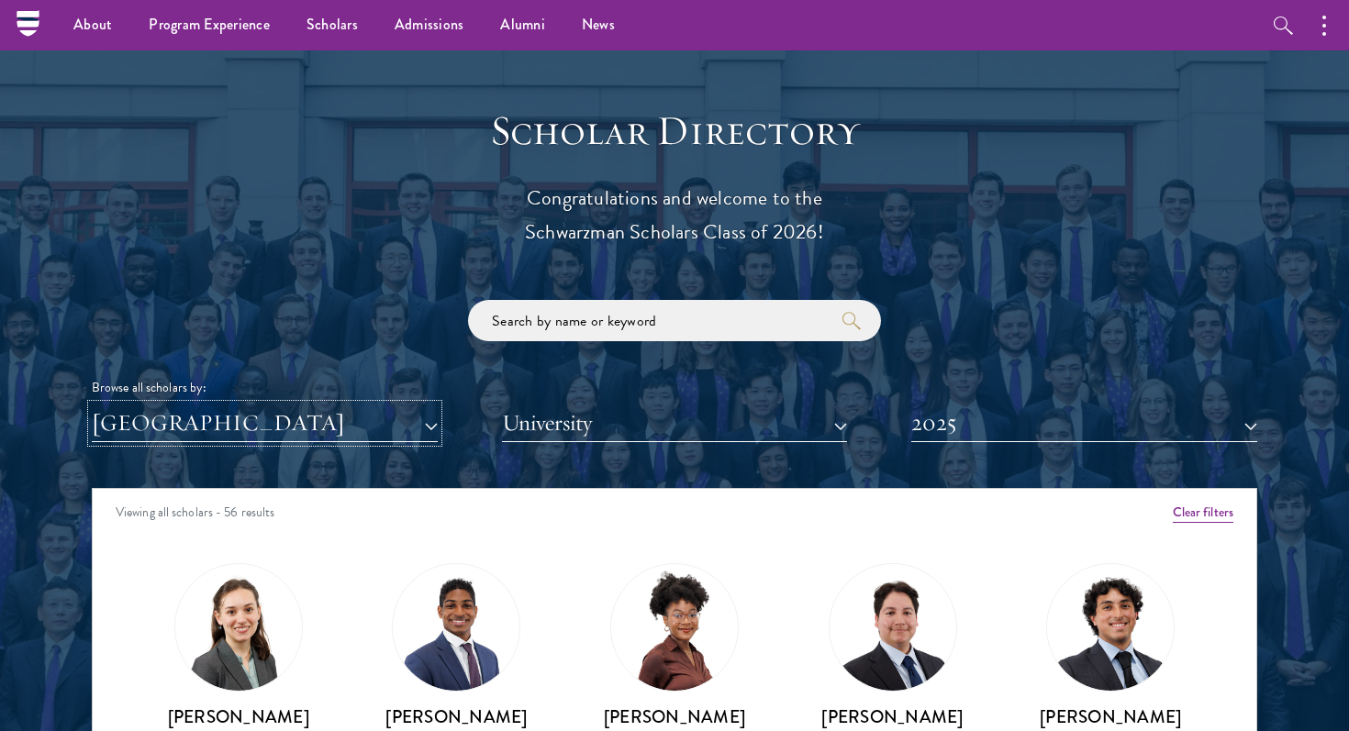
click at [427, 430] on button "[GEOGRAPHIC_DATA]" at bounding box center [265, 424] width 346 height 38
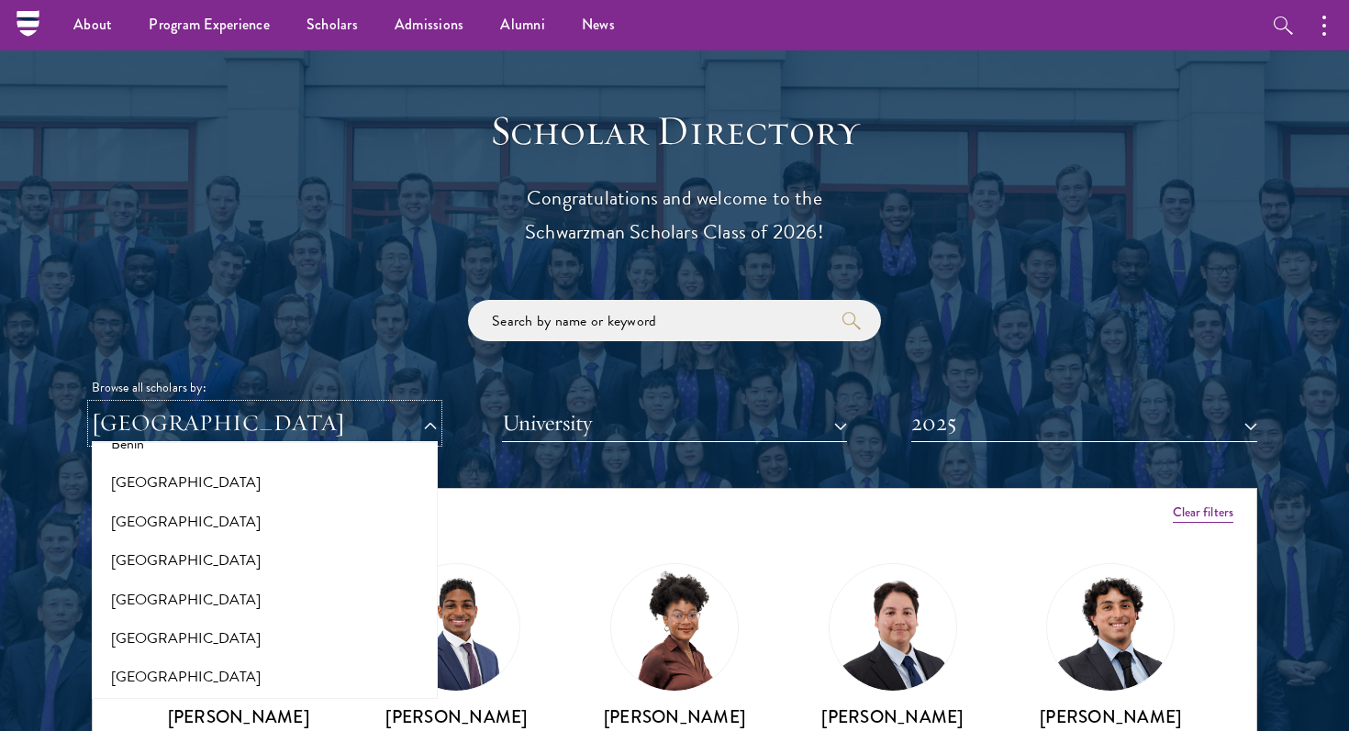
scroll to position [0, 0]
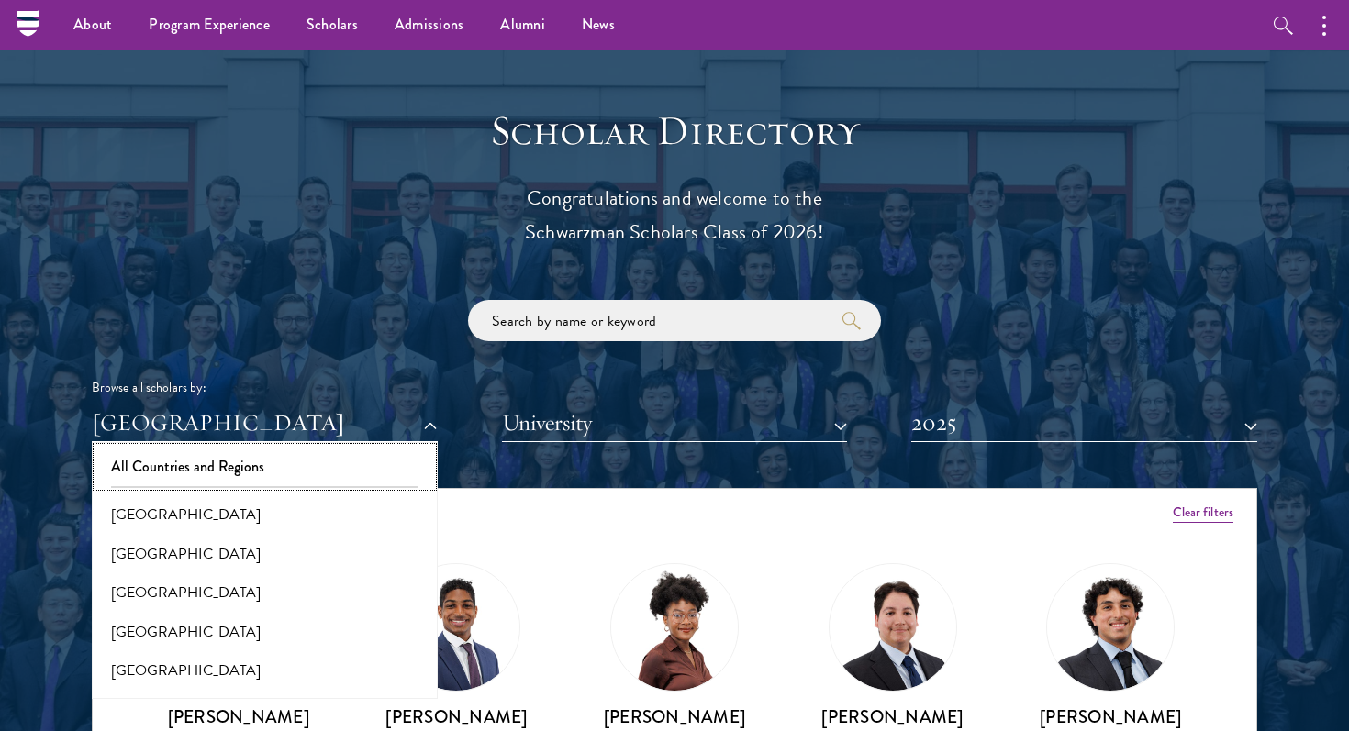
click at [366, 456] on button "All Countries and Regions" at bounding box center [264, 467] width 335 height 39
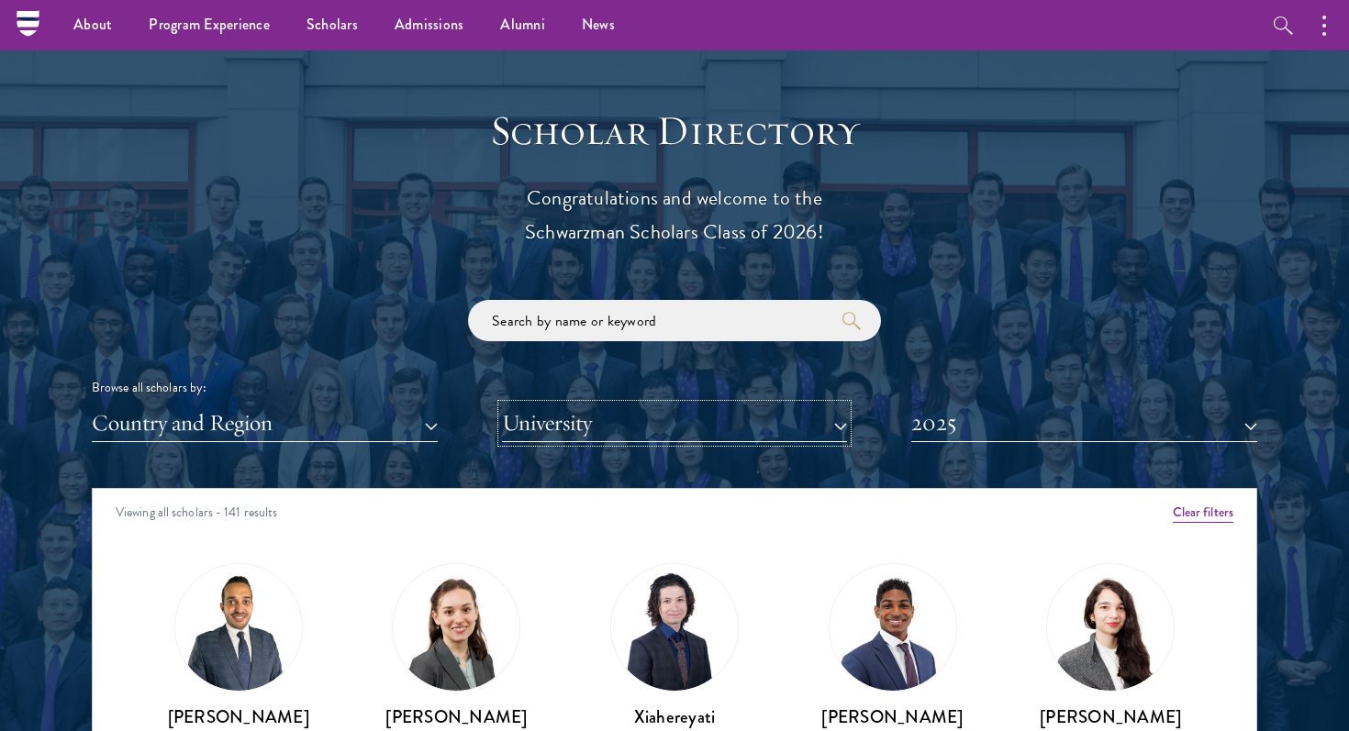
click at [642, 420] on button "University" at bounding box center [675, 424] width 346 height 38
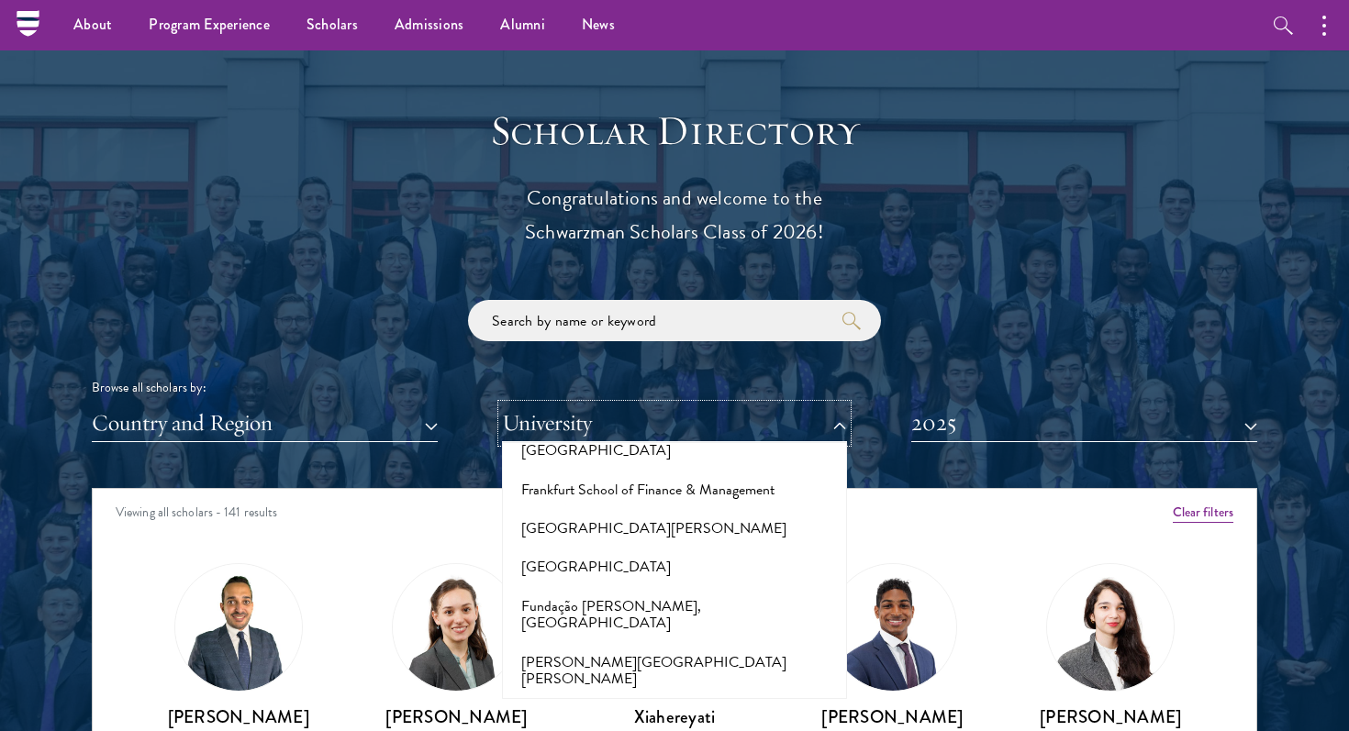
scroll to position [3985, 0]
click at [628, 696] on button "[PERSON_NAME][GEOGRAPHIC_DATA][US_STATE]" at bounding box center [674, 724] width 335 height 56
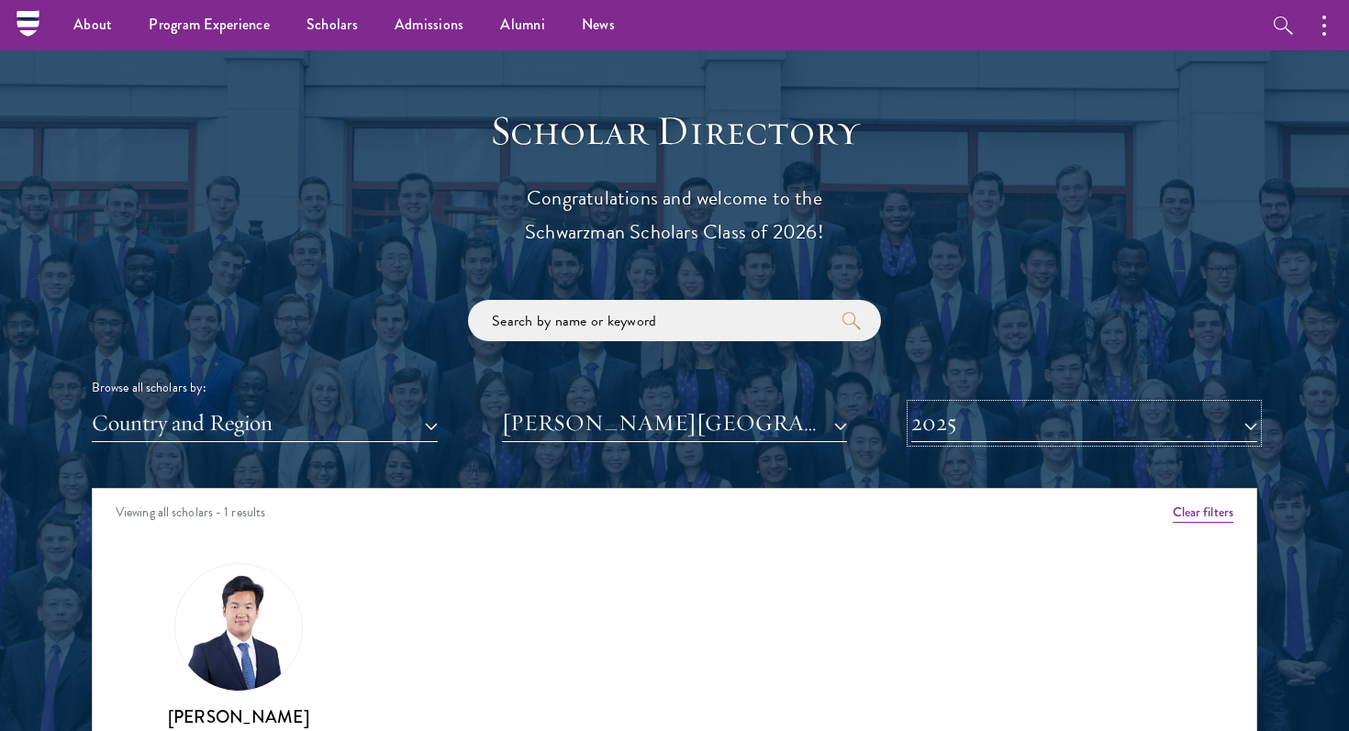
click at [984, 431] on button "2025" at bounding box center [1084, 424] width 346 height 38
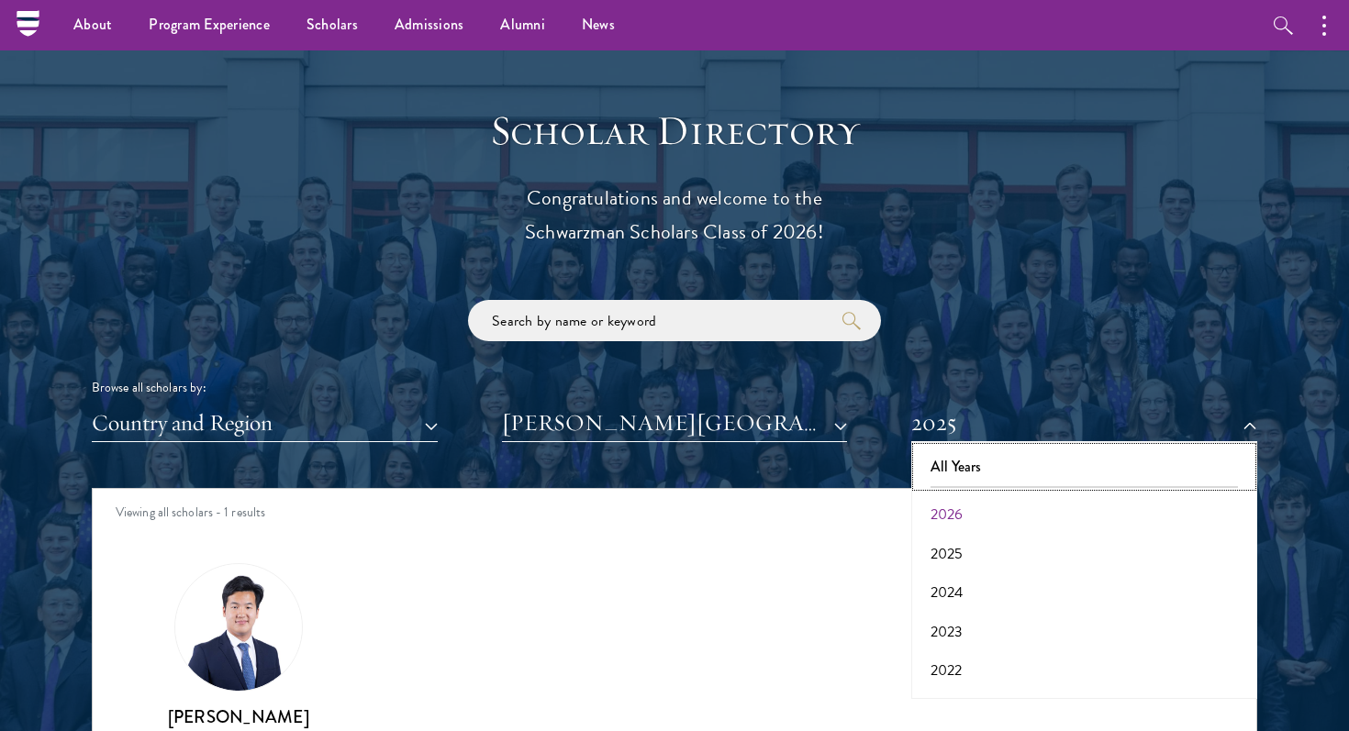
click at [982, 467] on button "All Years" at bounding box center [1084, 467] width 335 height 39
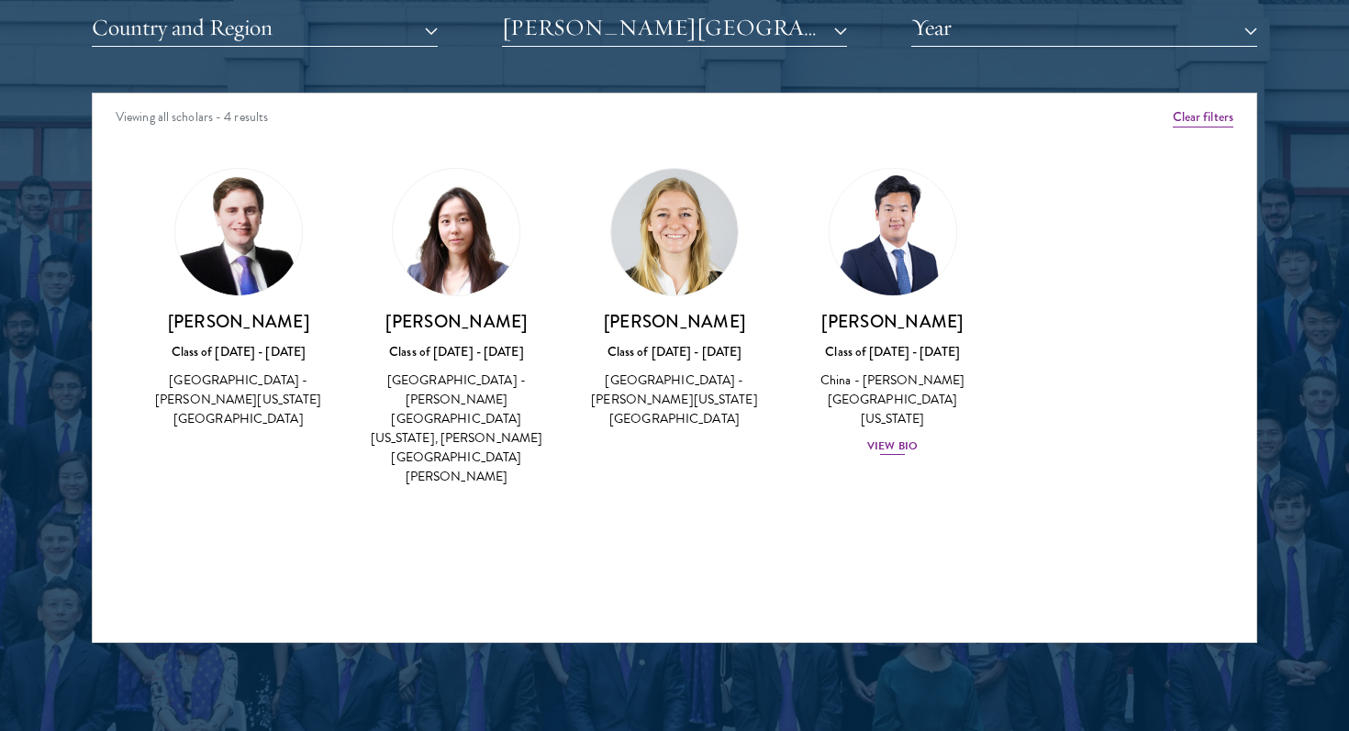
scroll to position [2352, 0]
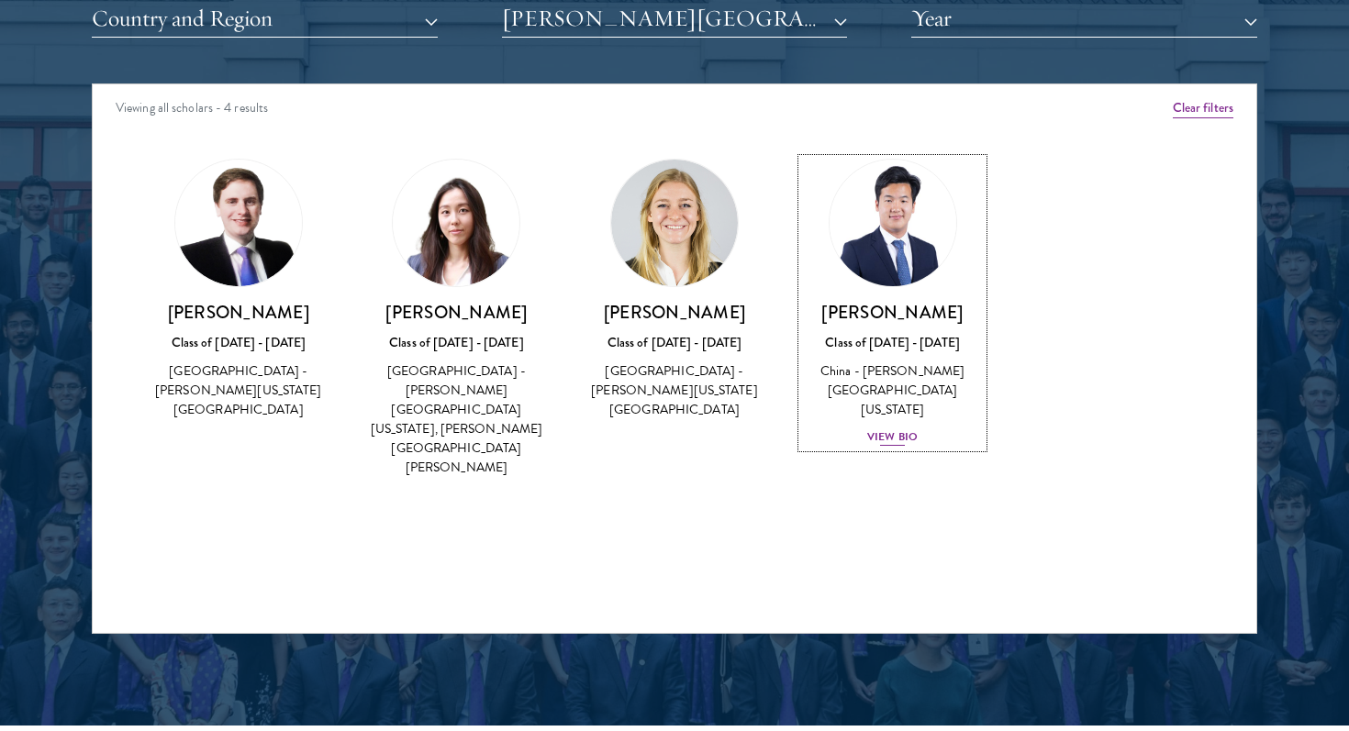
click at [905, 428] on div "View Bio" at bounding box center [892, 436] width 50 height 17
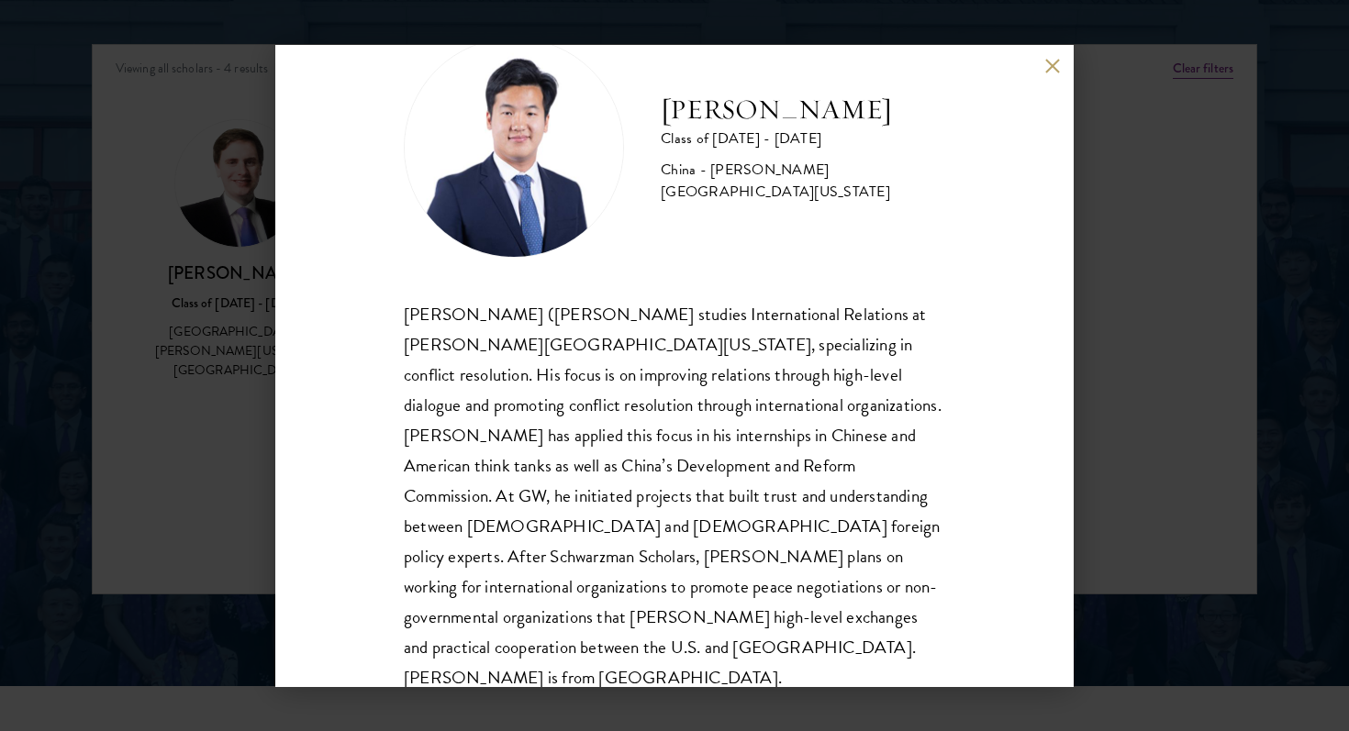
scroll to position [2393, 0]
click at [1055, 62] on button at bounding box center [1052, 67] width 16 height 16
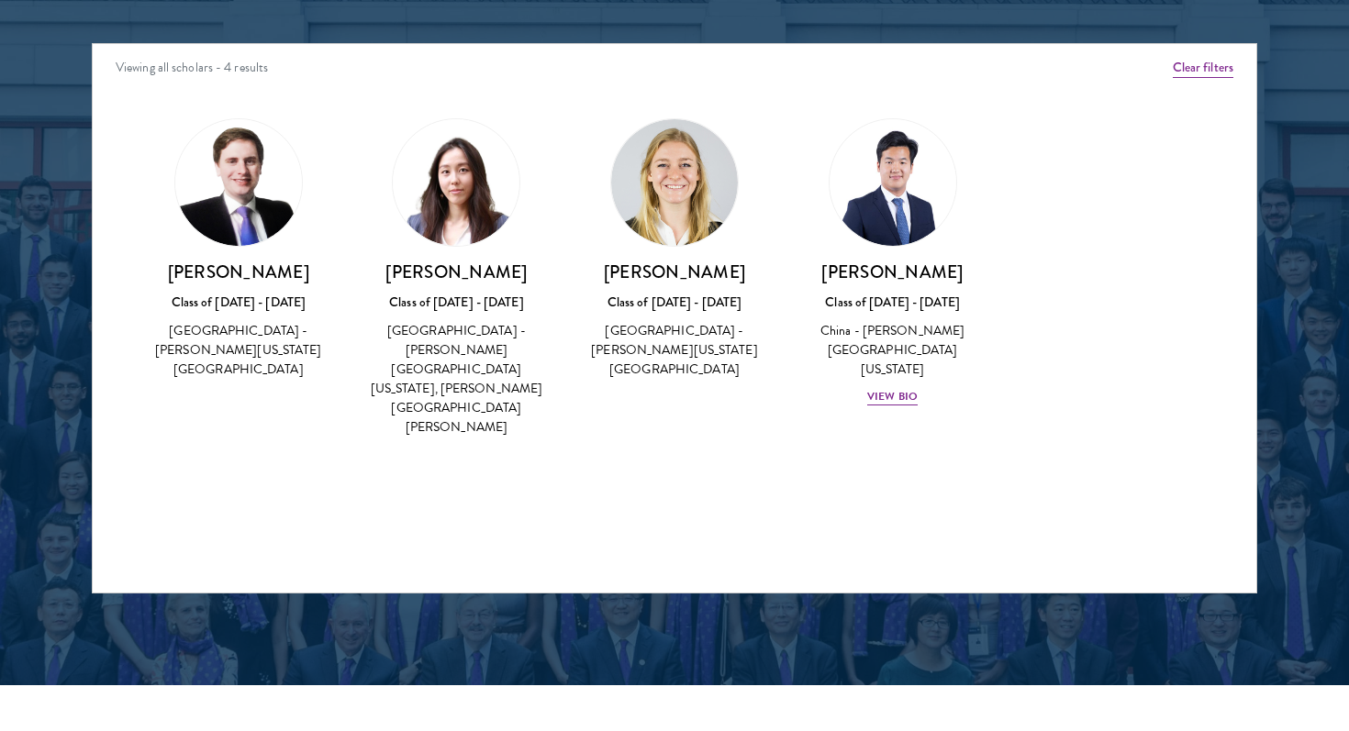
click at [1245, 2] on div "Scholar Directory Congratulations and welcome to the Schwarzman Scholars Class …" at bounding box center [674, 127] width 1165 height 933
drag, startPoint x: 599, startPoint y: 270, endPoint x: 761, endPoint y: 273, distance: 162.4
click at [761, 273] on h3 "[PERSON_NAME]" at bounding box center [675, 272] width 182 height 23
copy h3 "[PERSON_NAME]"
drag, startPoint x: 728, startPoint y: 273, endPoint x: 1207, endPoint y: 8, distance: 547.4
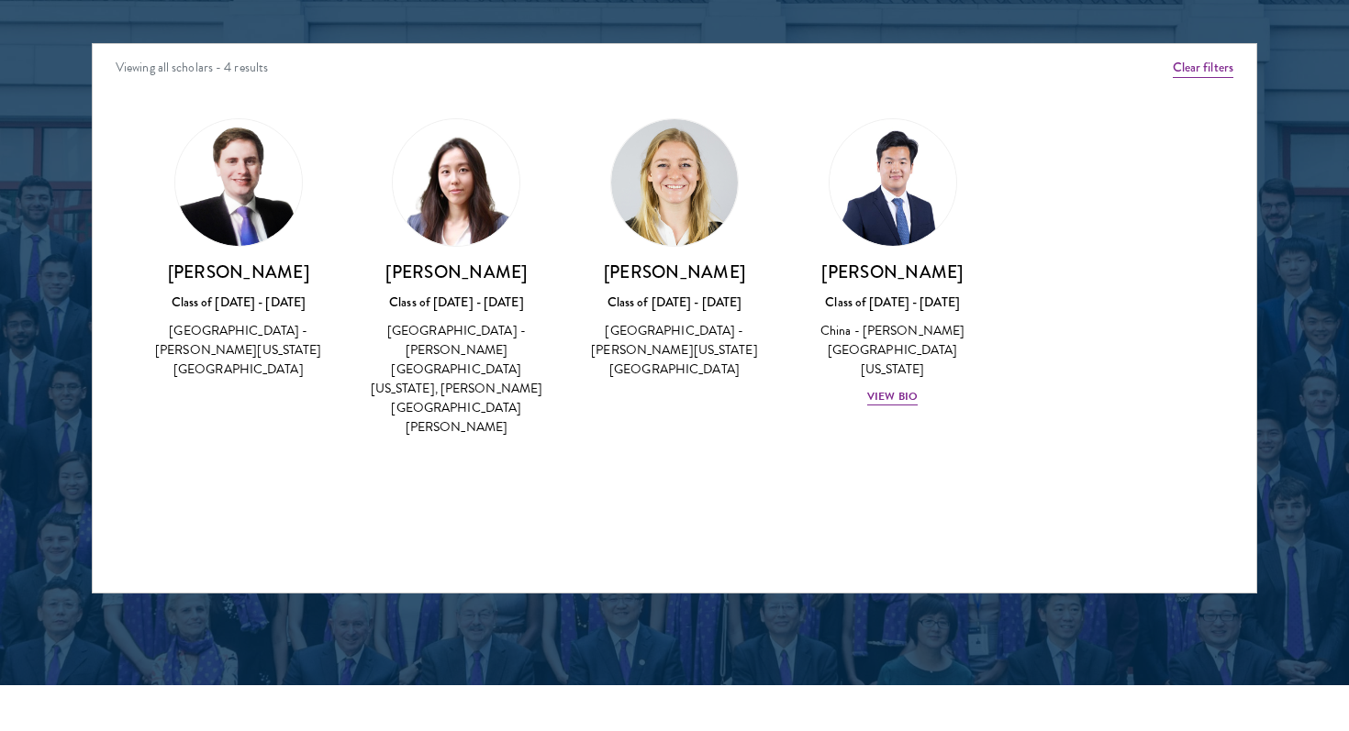
click at [0, 0] on section "Scholar Directory Congratulations and welcome to the Schwarzman Scholars Class …" at bounding box center [674, 127] width 1349 height 1117
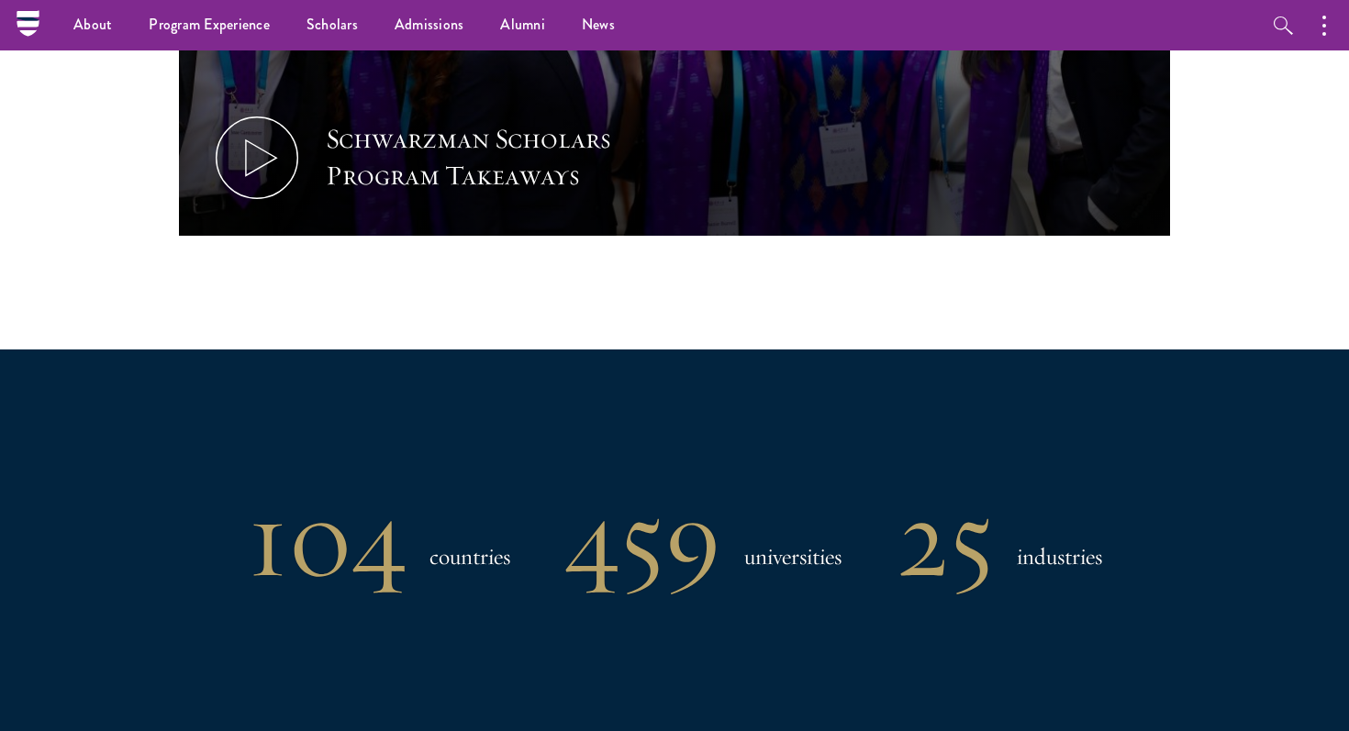
scroll to position [1156, 0]
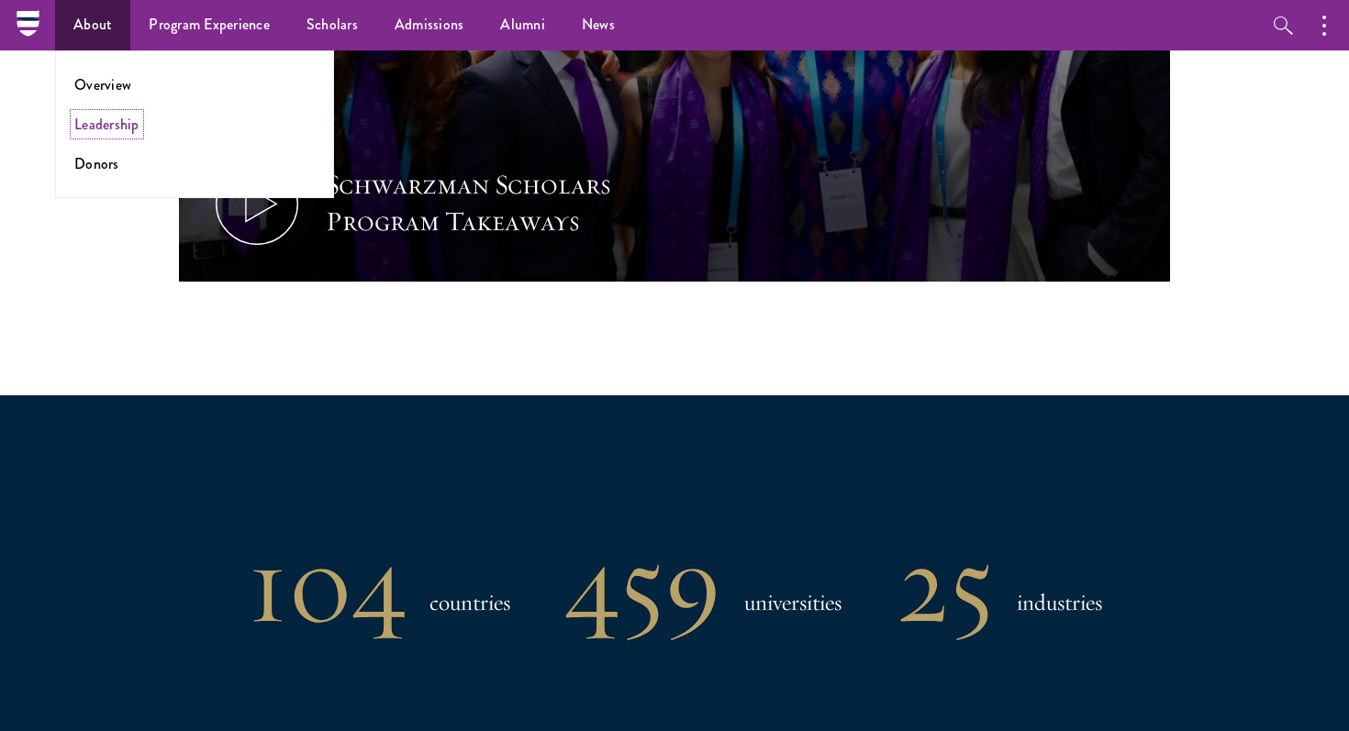
click at [98, 126] on link "Leadership" at bounding box center [106, 124] width 65 height 21
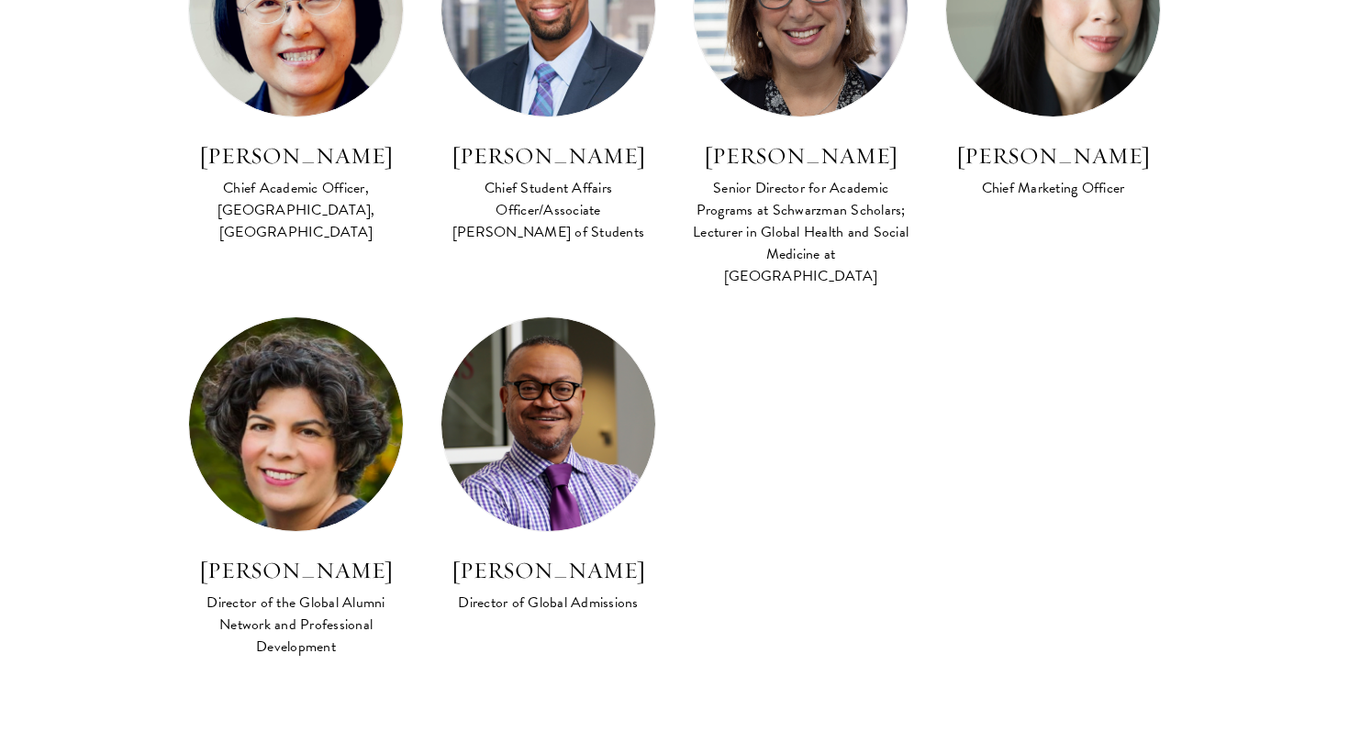
scroll to position [1716, 0]
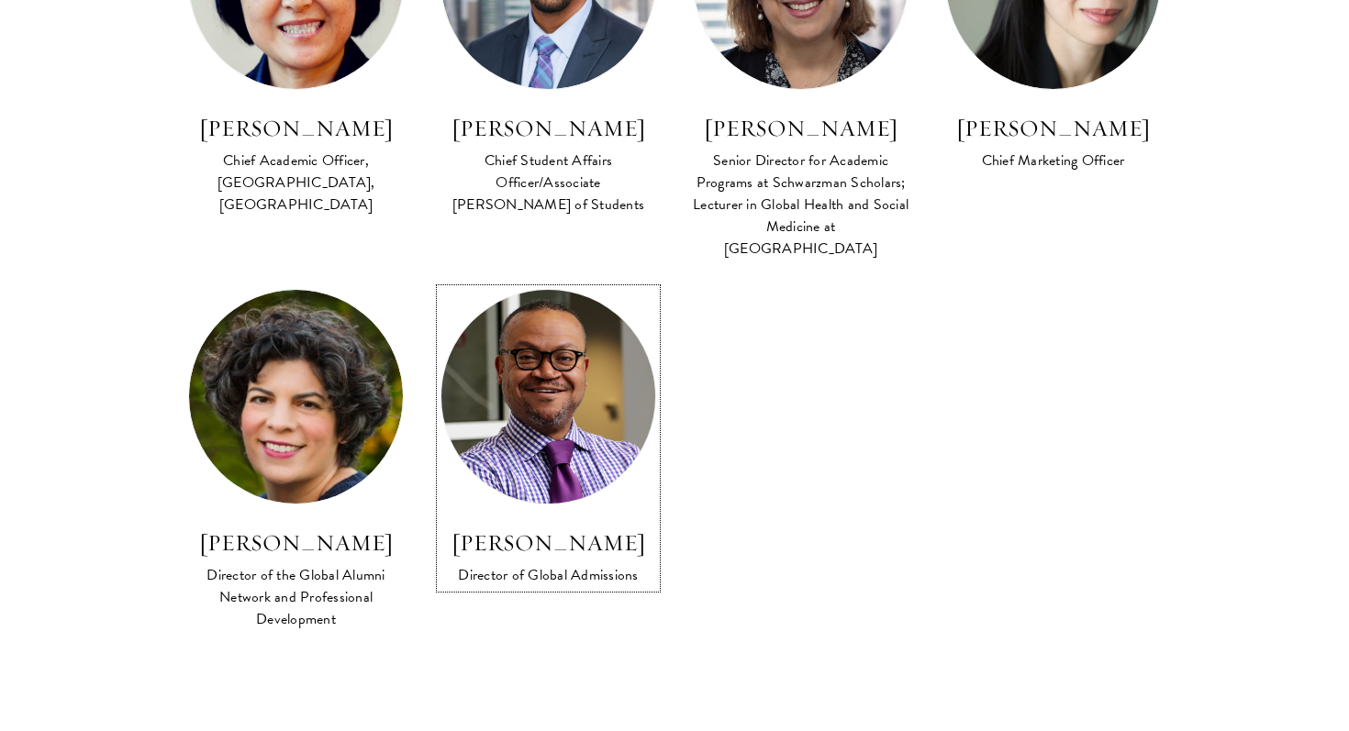
click at [517, 528] on h3 "[PERSON_NAME]" at bounding box center [548, 543] width 216 height 31
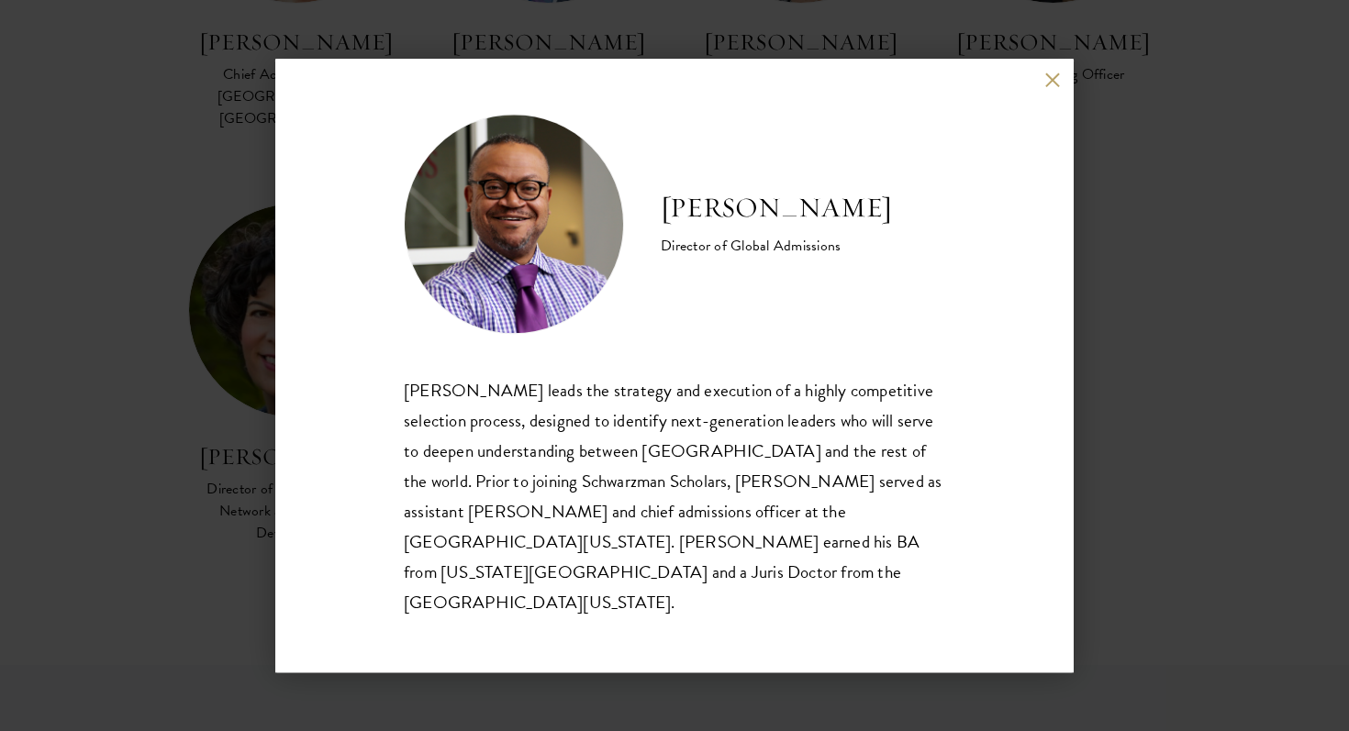
scroll to position [1804, 0]
click at [1053, 88] on button at bounding box center [1052, 80] width 16 height 16
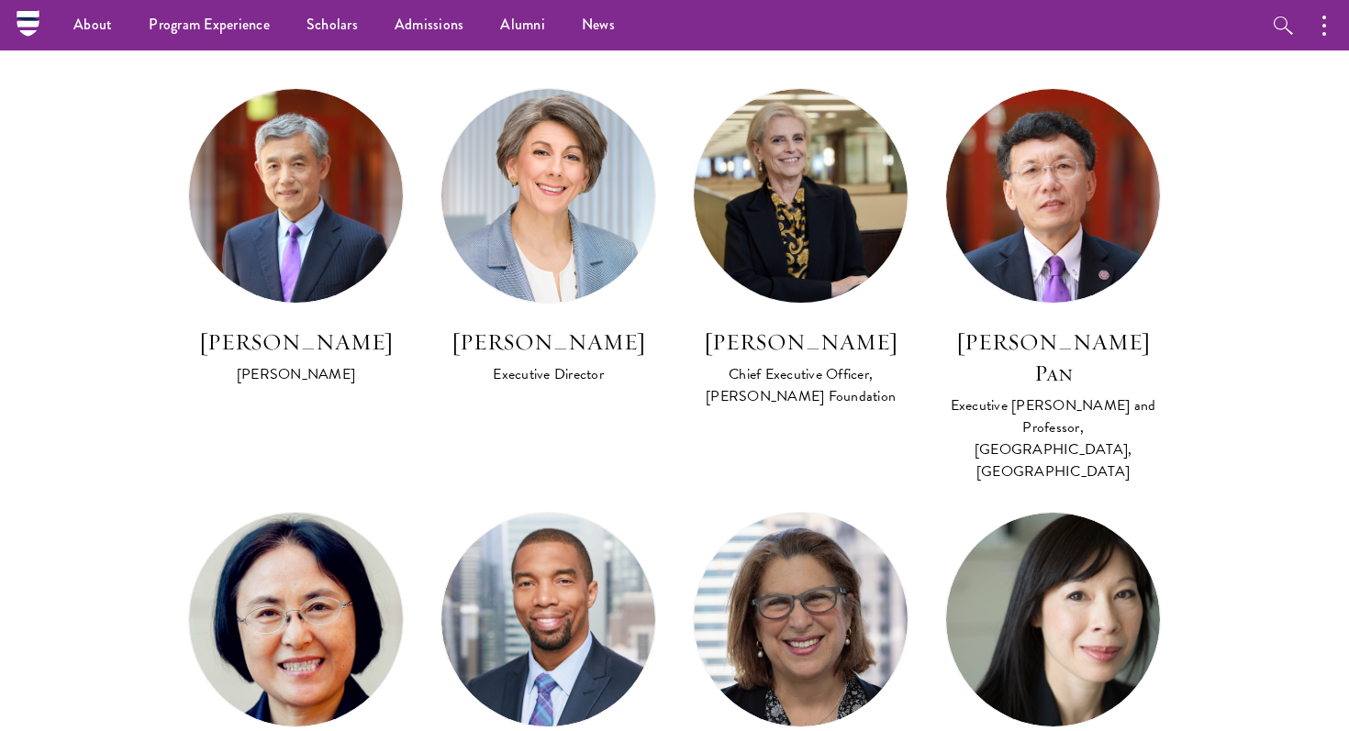
scroll to position [1076, 0]
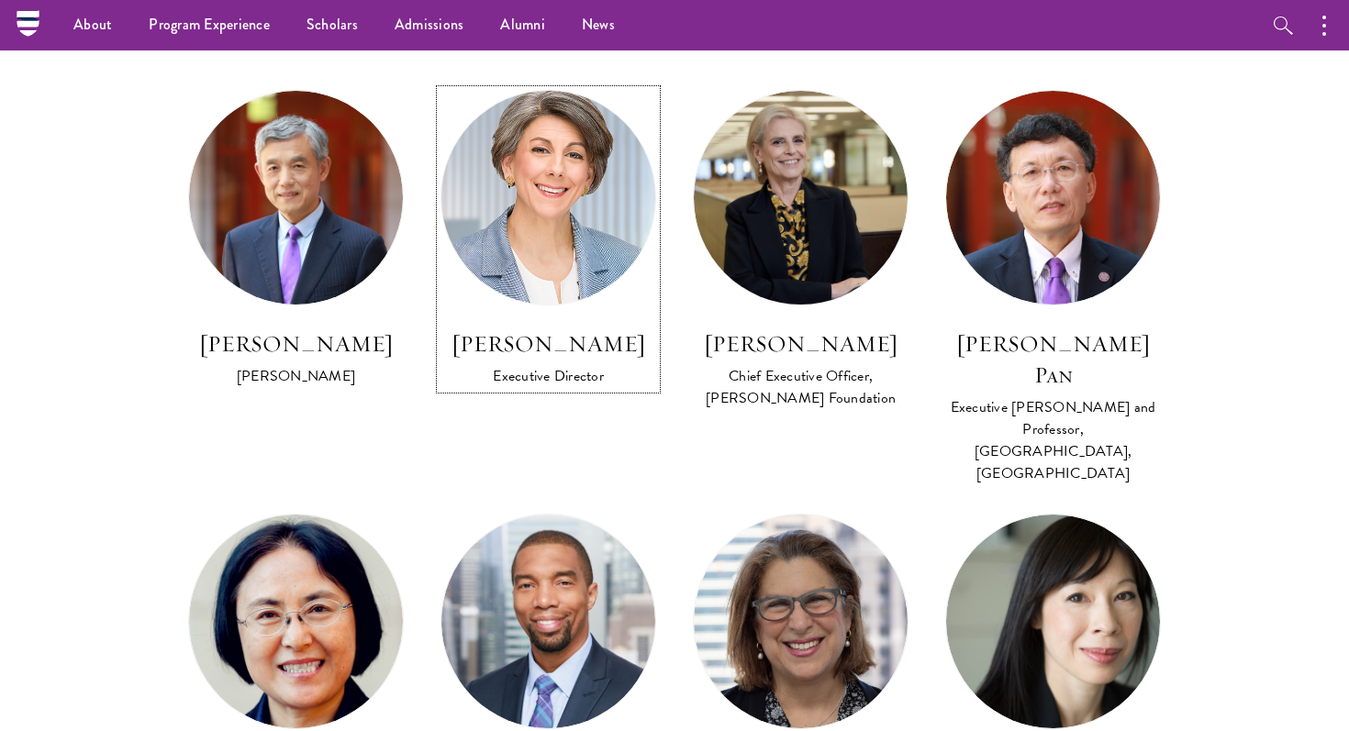
click at [579, 341] on h3 "Amy Celico" at bounding box center [548, 343] width 216 height 31
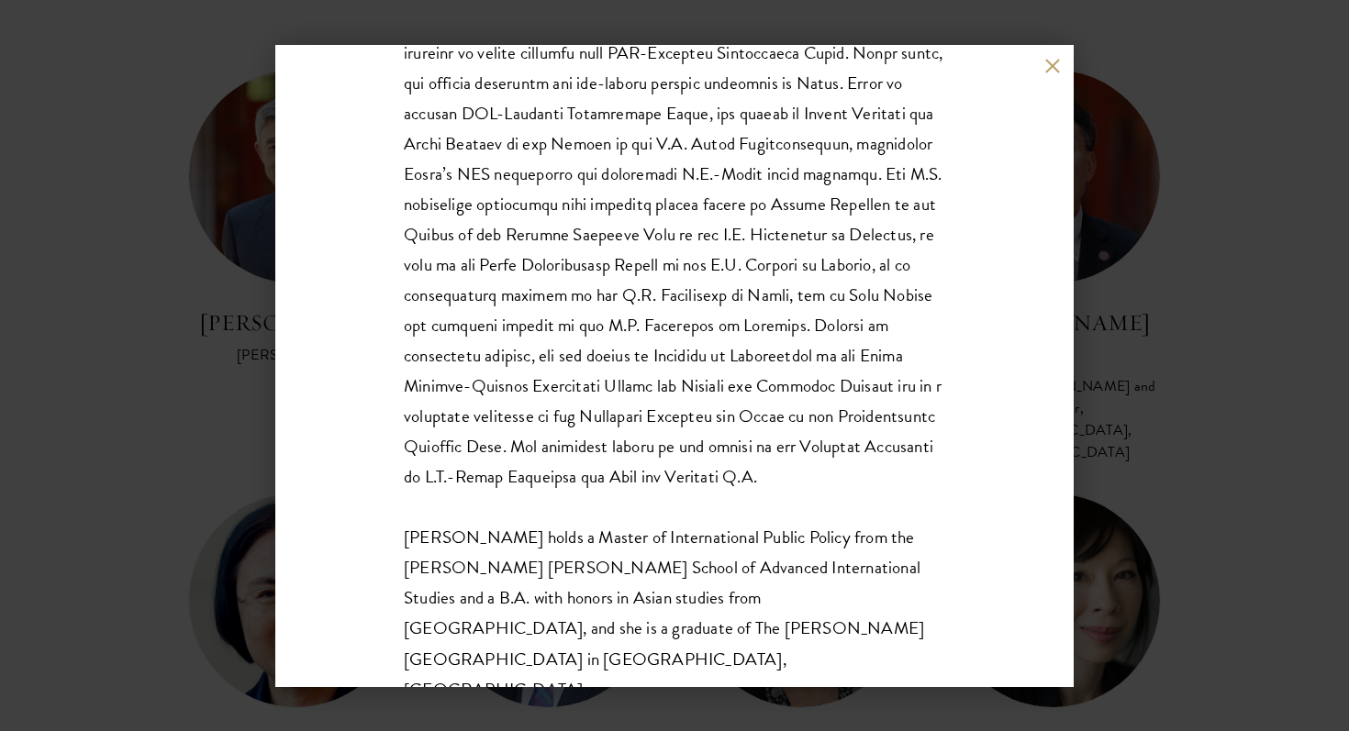
scroll to position [396, 0]
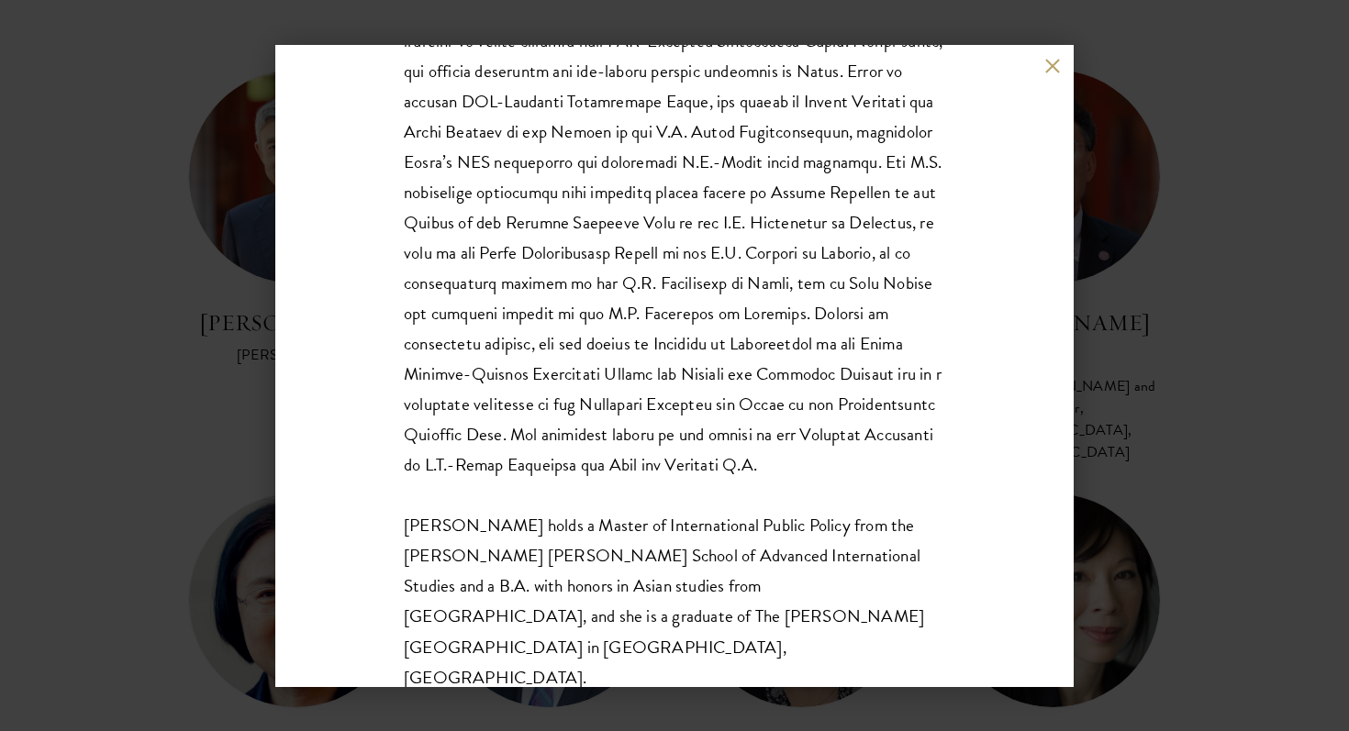
click at [1057, 62] on button at bounding box center [1052, 67] width 16 height 16
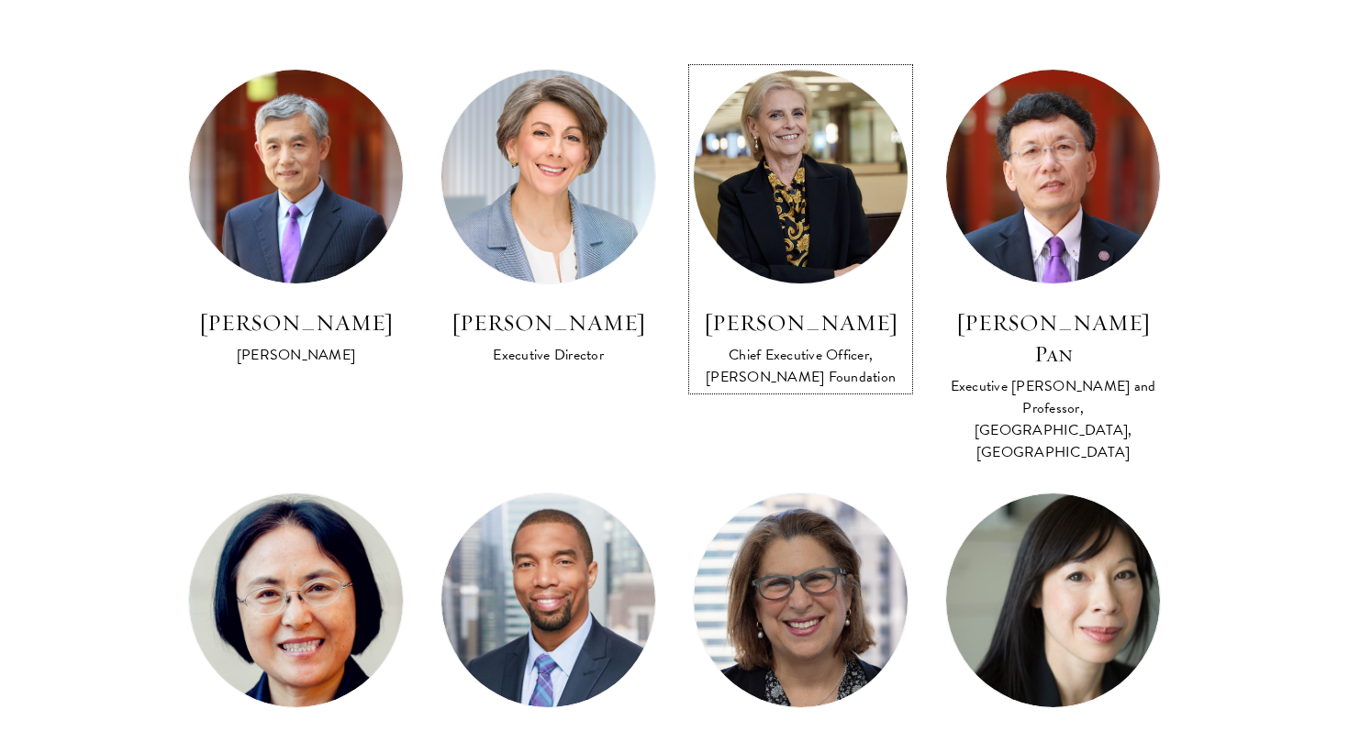
click at [814, 323] on h3 "Amy Stursberg" at bounding box center [801, 322] width 216 height 31
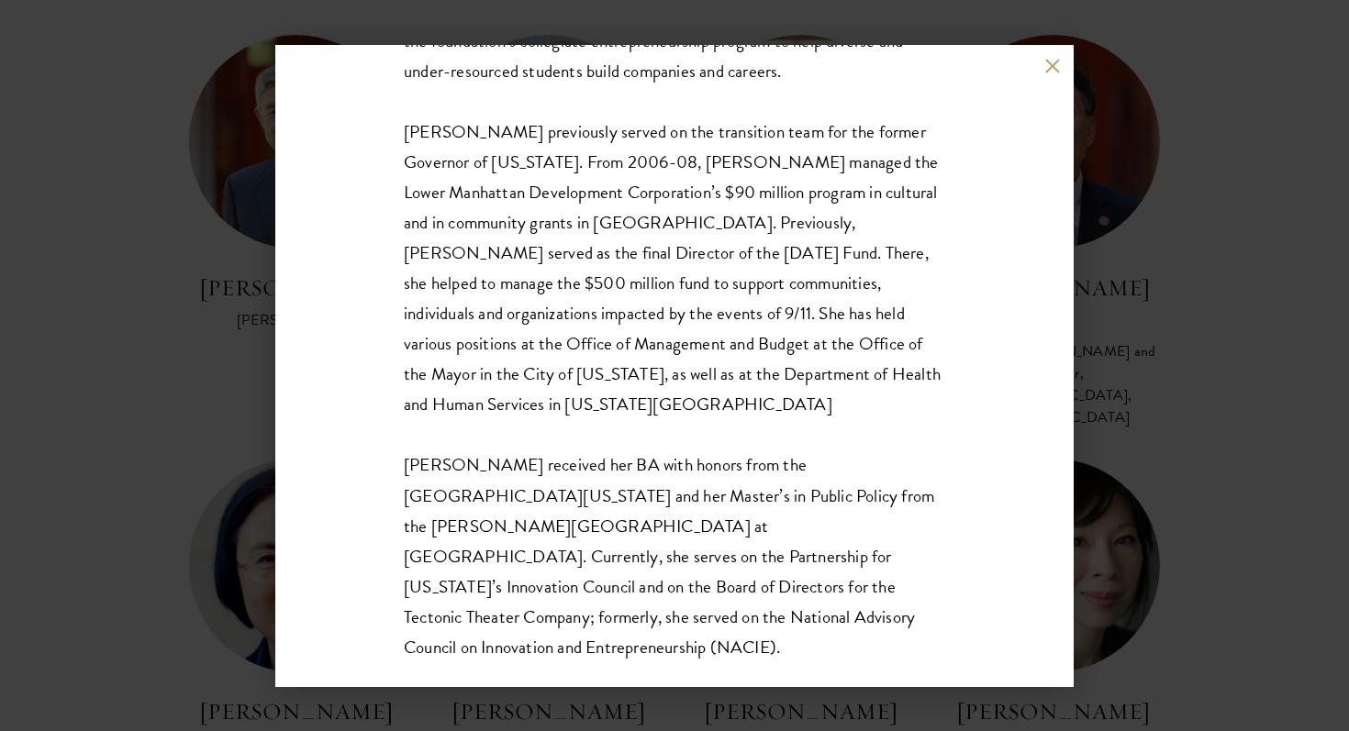
scroll to position [1133, 0]
click at [1055, 57] on div "Amy Stursberg Chief Executive Officer, Stephen A. Schwarzman Foundation Amy Stu…" at bounding box center [674, 366] width 798 height 642
click at [1050, 65] on button at bounding box center [1052, 67] width 16 height 16
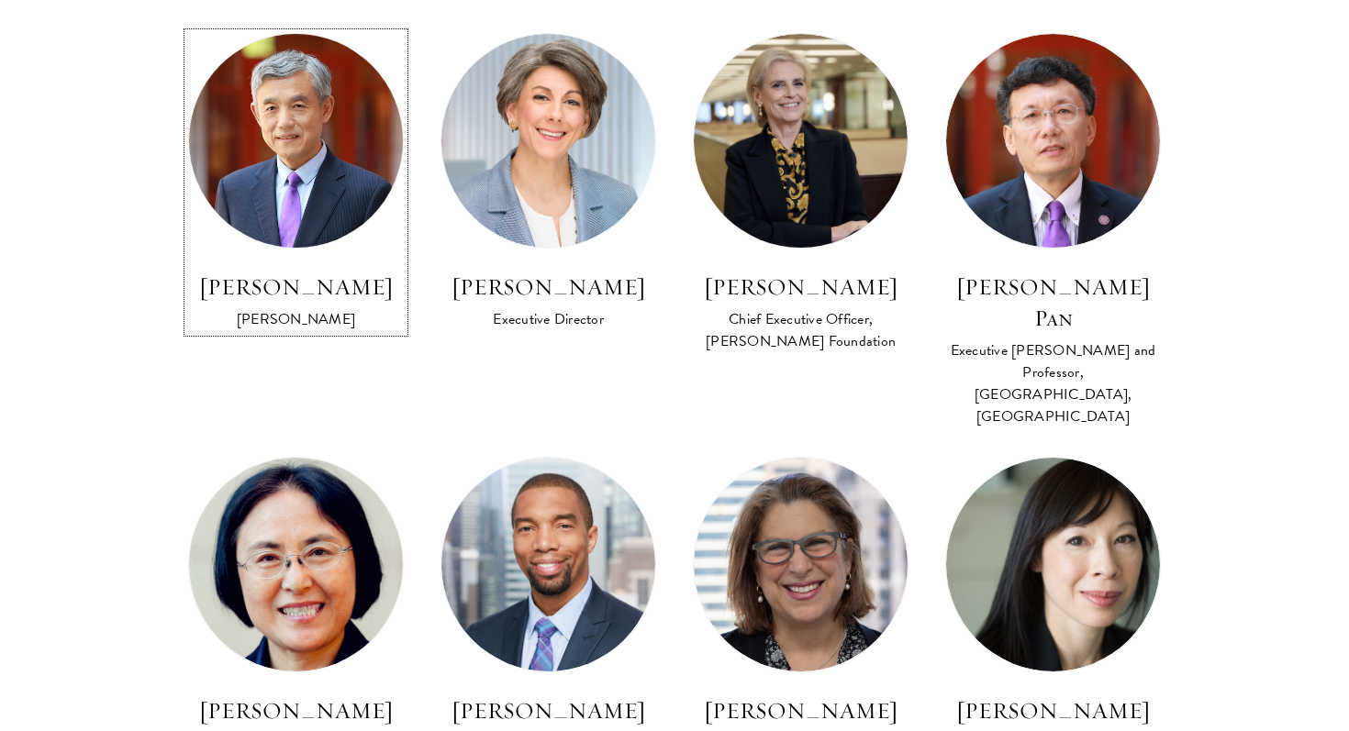
click at [310, 280] on h3 "Lan Xue" at bounding box center [296, 287] width 216 height 31
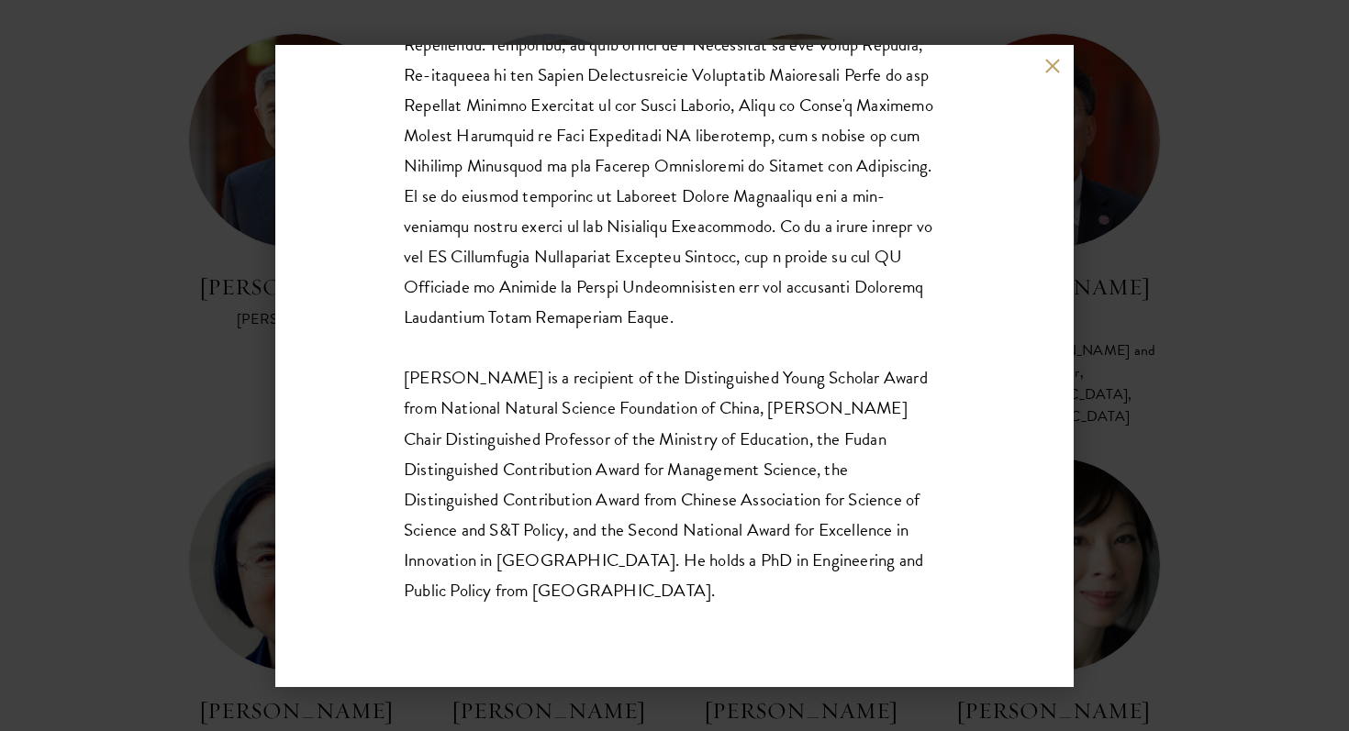
scroll to position [608, 0]
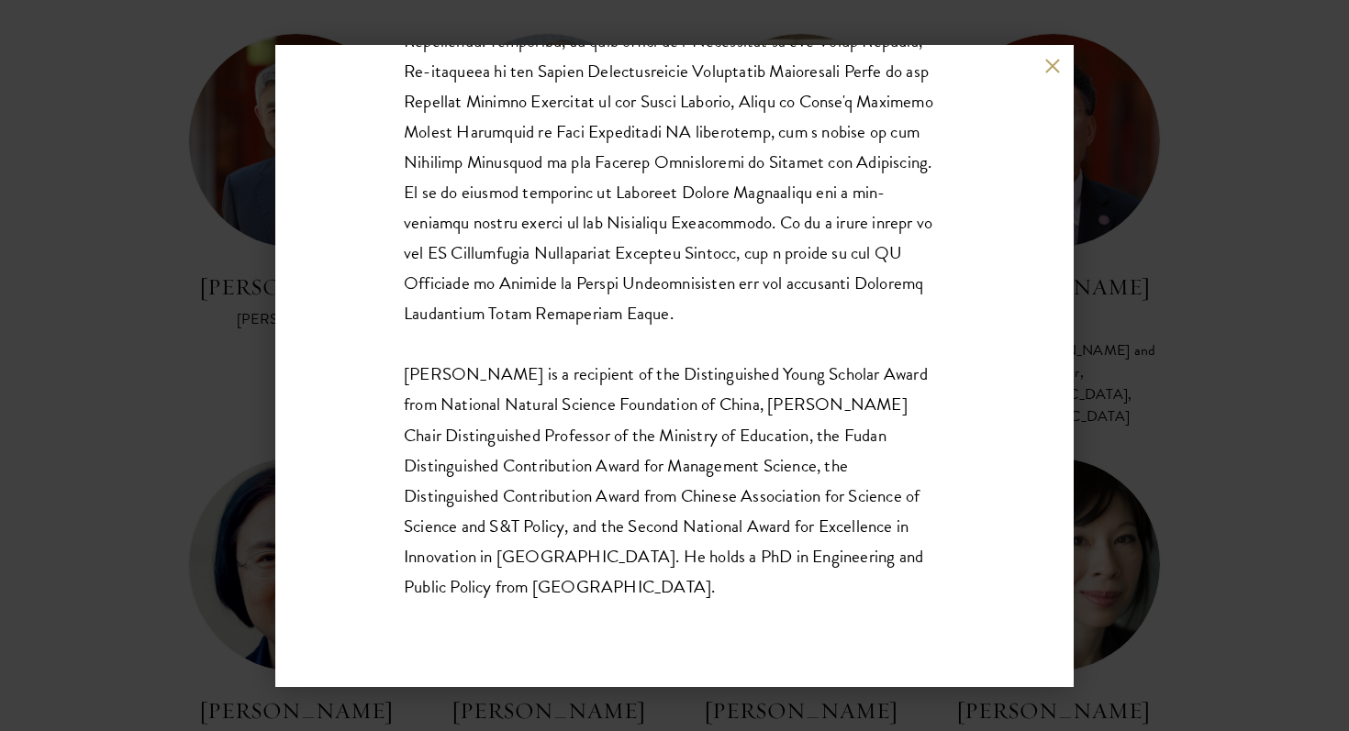
click at [1048, 72] on button at bounding box center [1052, 67] width 16 height 16
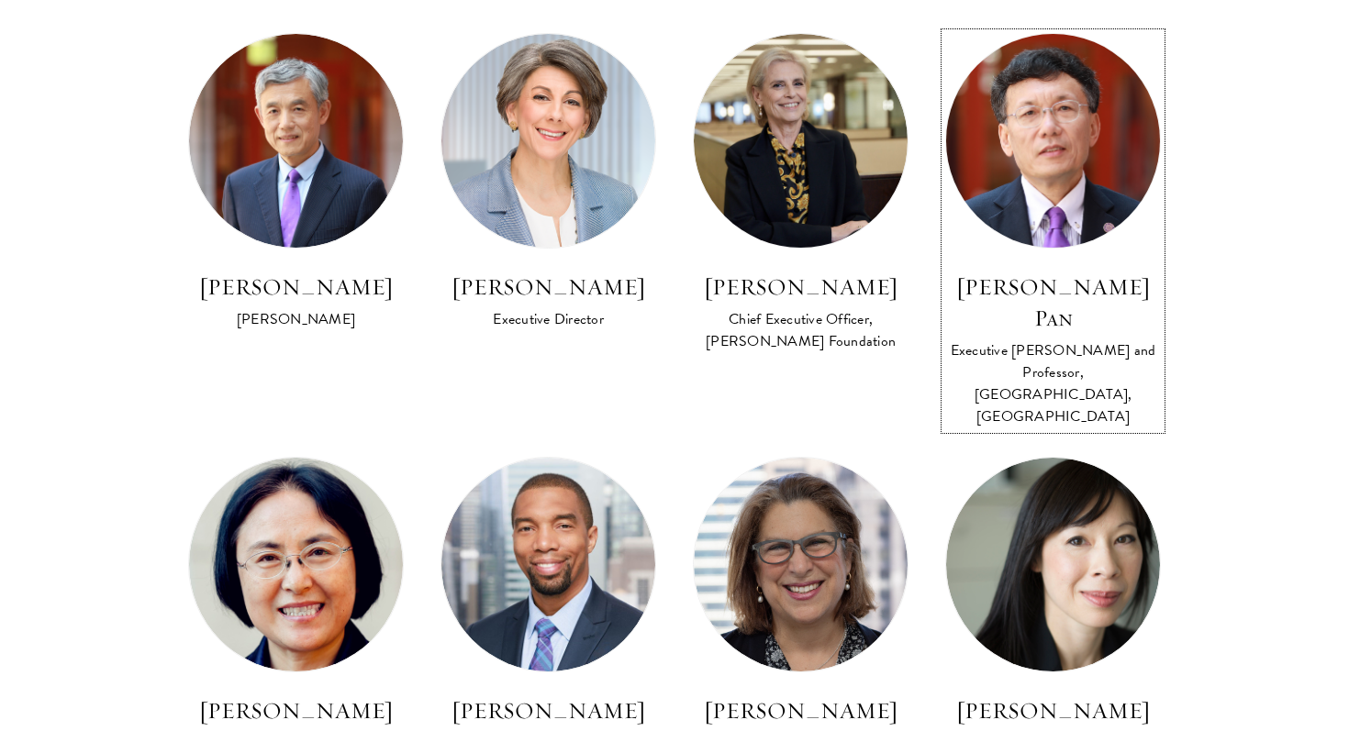
click at [1029, 290] on h3 "David Q. Pan" at bounding box center [1053, 303] width 216 height 62
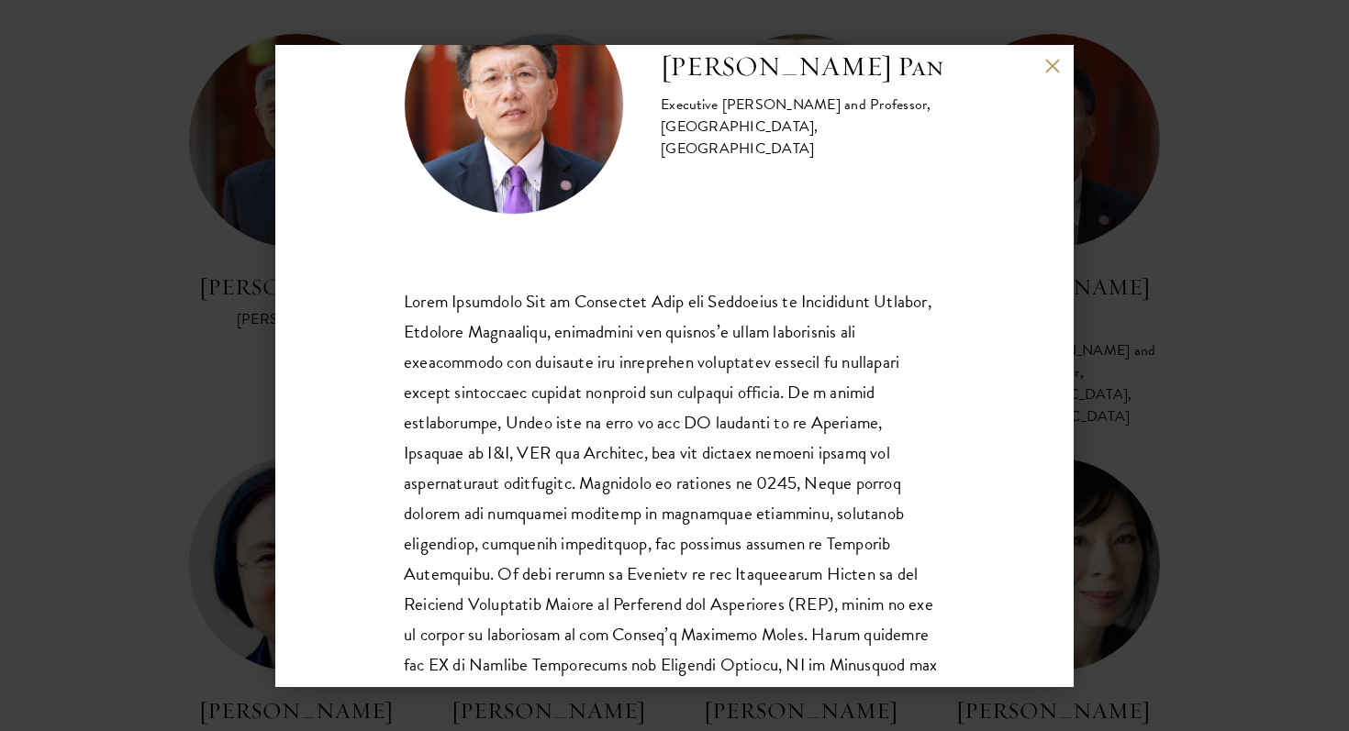
scroll to position [245, 0]
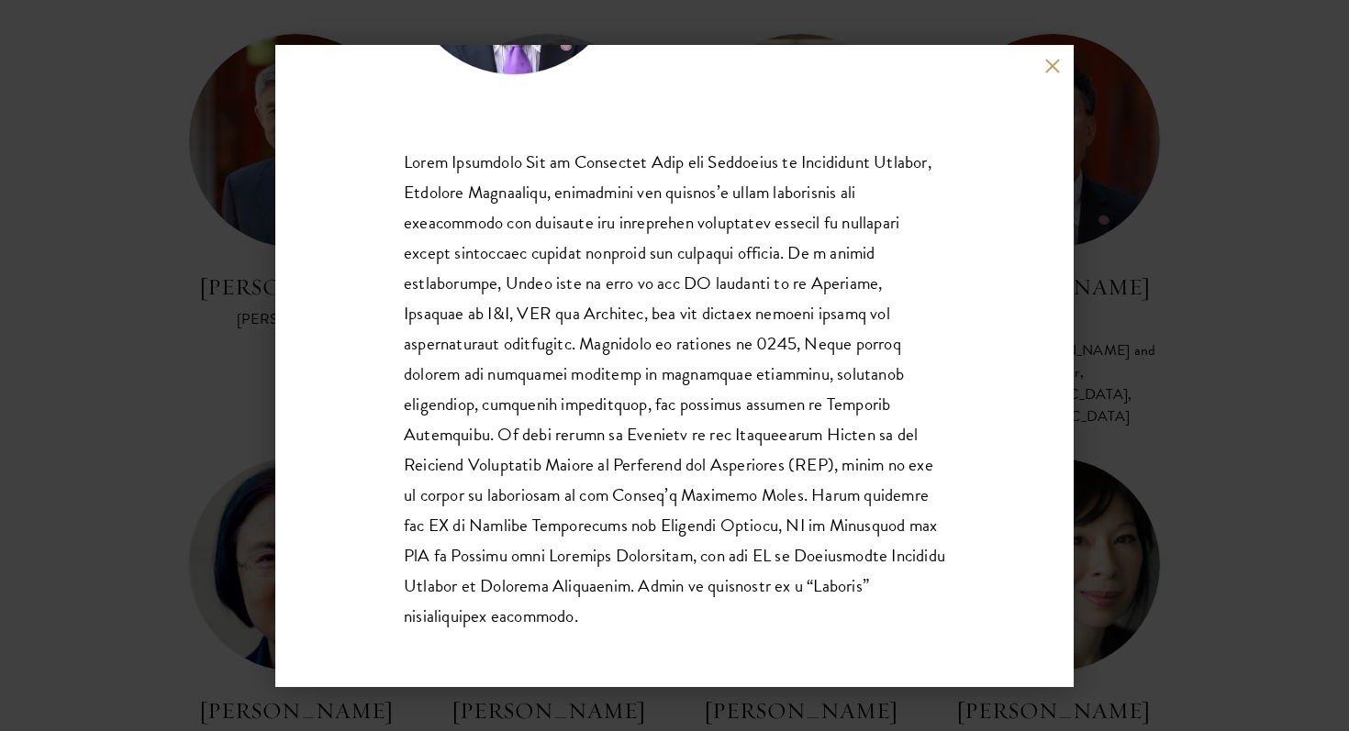
click at [1051, 61] on button at bounding box center [1052, 67] width 16 height 16
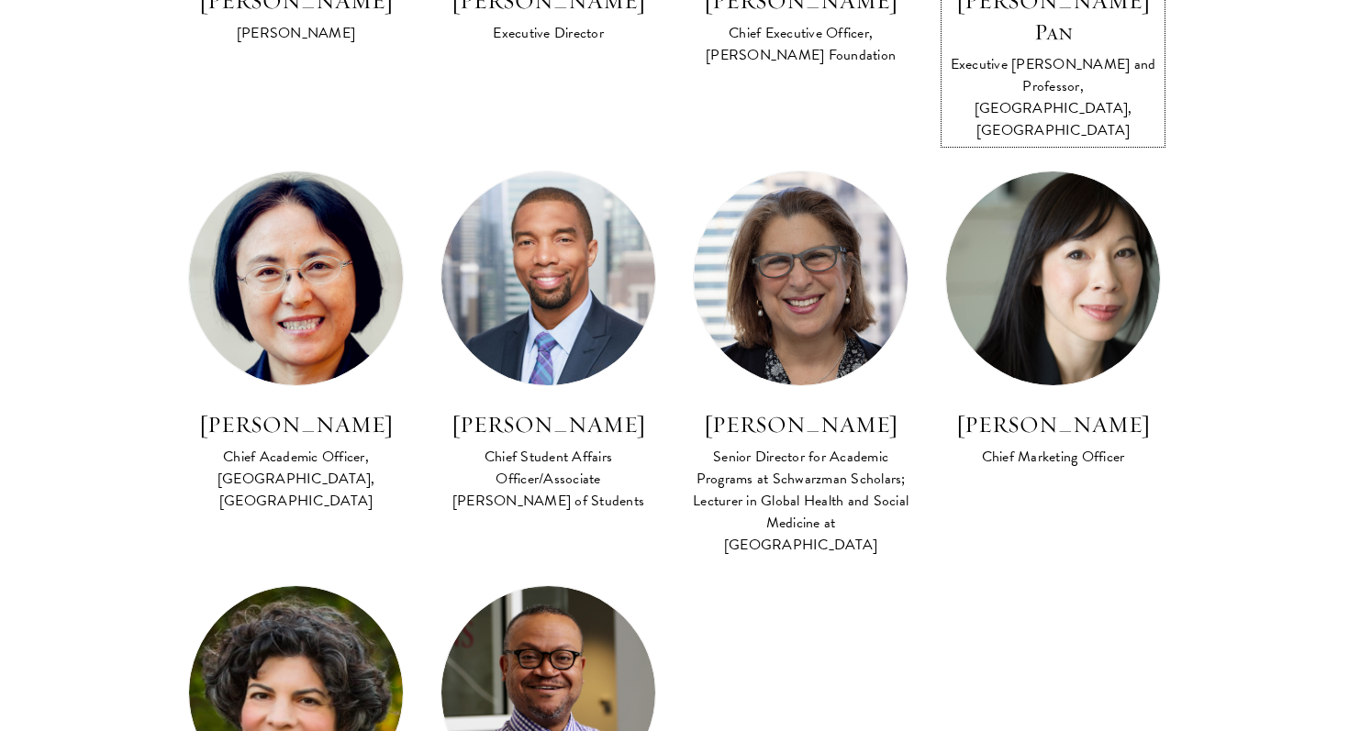
scroll to position [1425, 0]
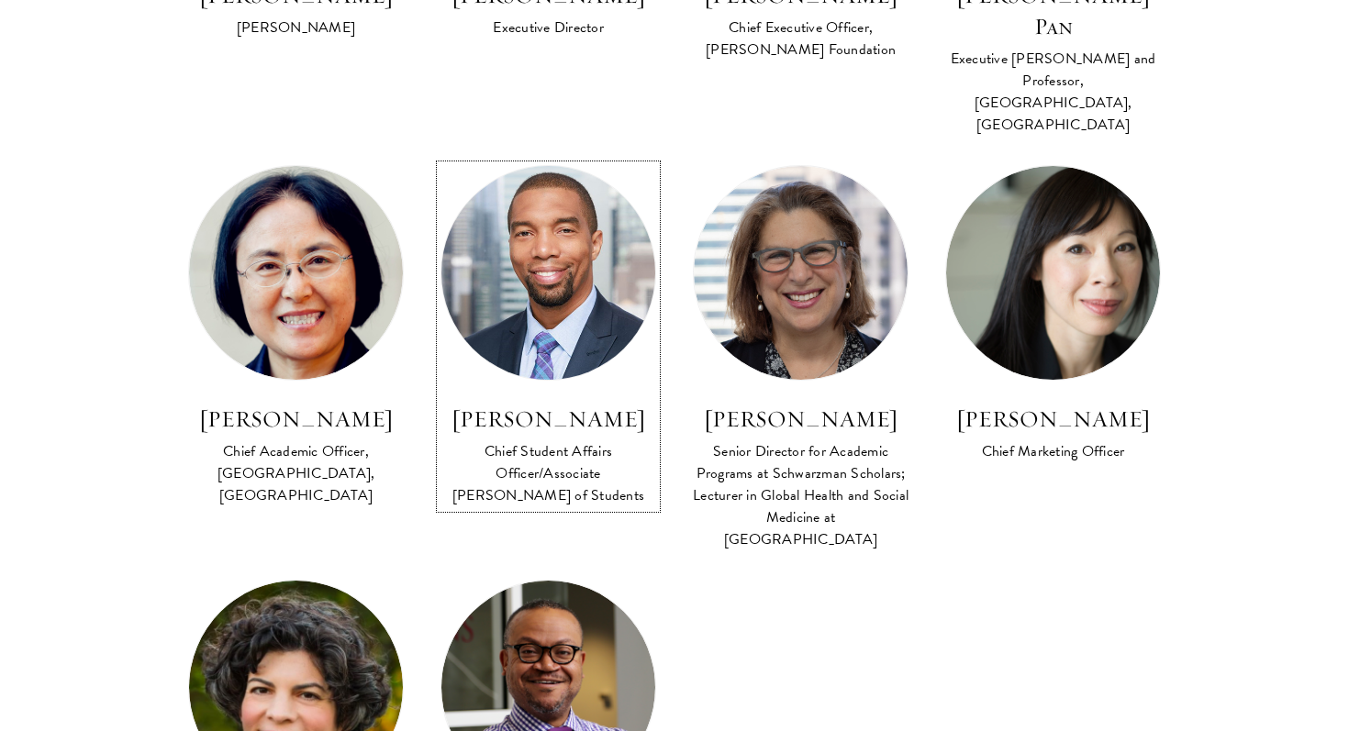
click at [602, 404] on h3 "Raphael Moffett" at bounding box center [548, 419] width 216 height 31
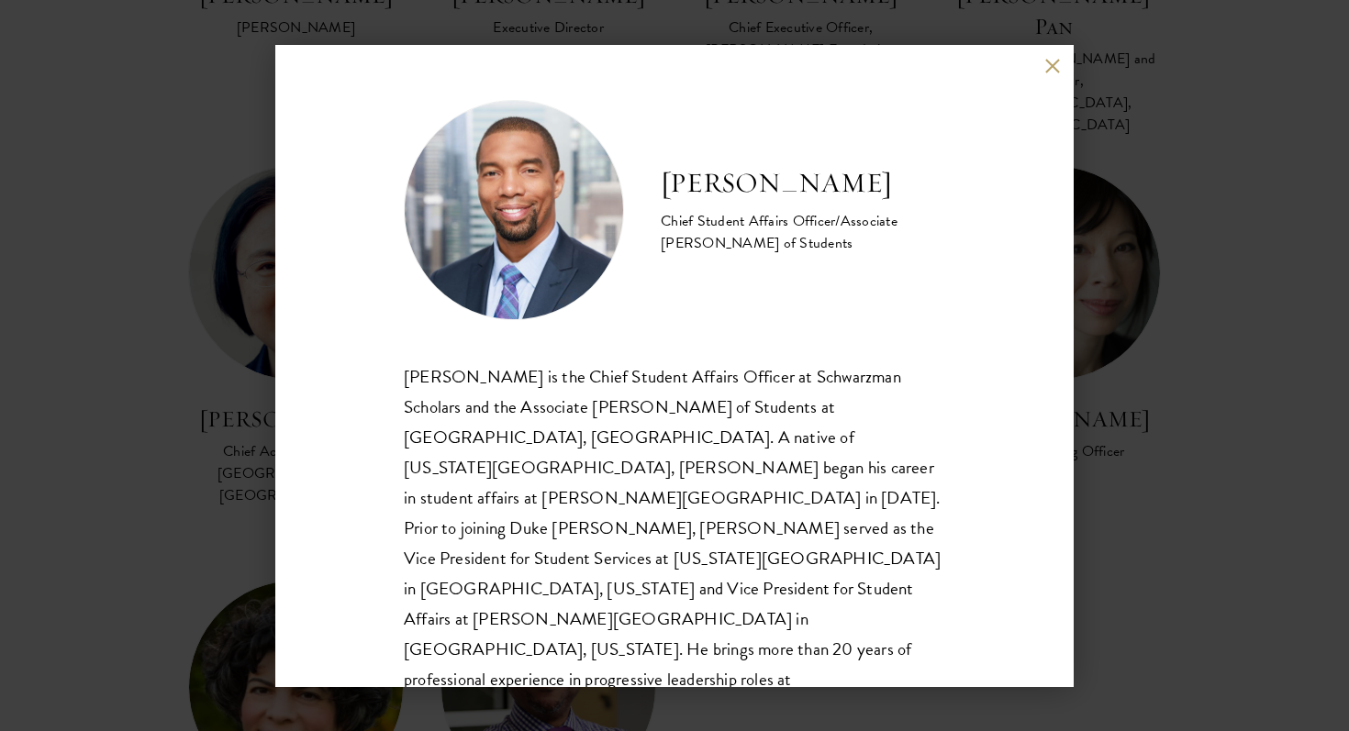
scroll to position [93, 0]
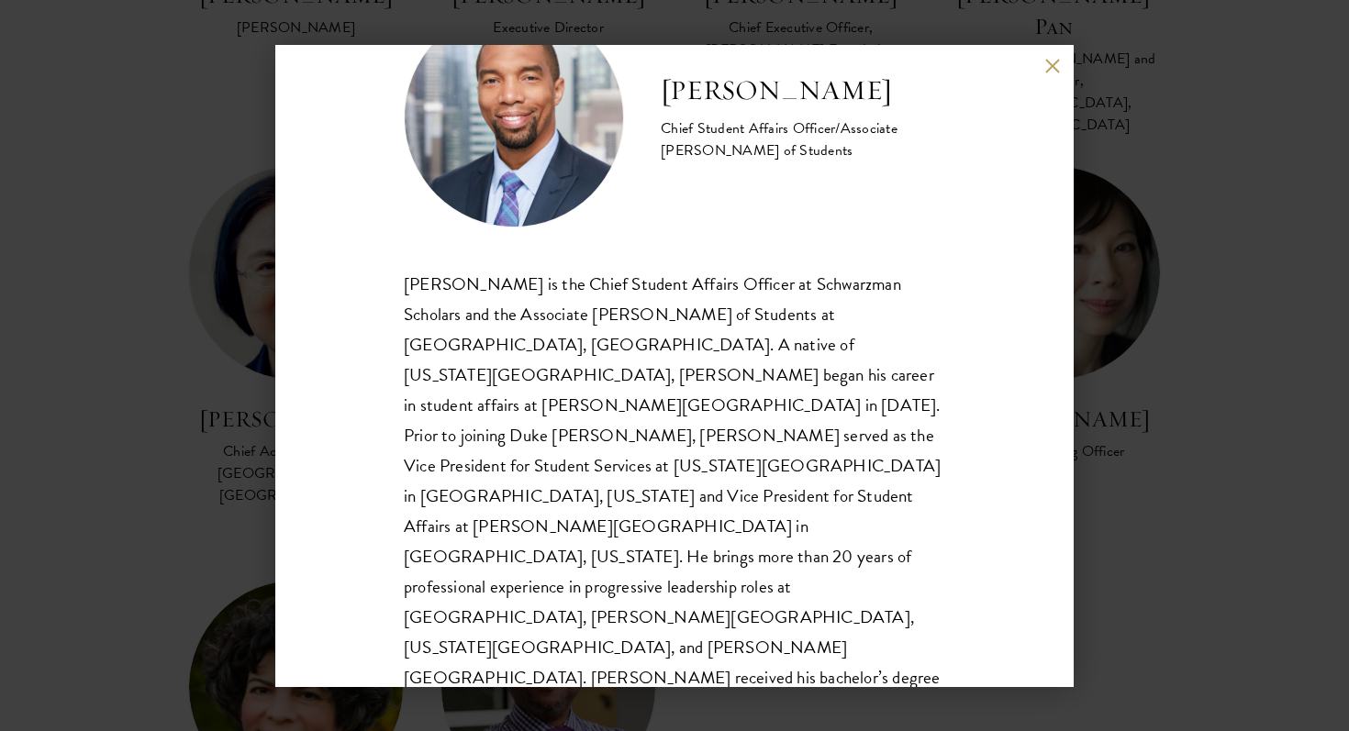
click at [1051, 65] on button at bounding box center [1052, 67] width 16 height 16
